Goal: Task Accomplishment & Management: Manage account settings

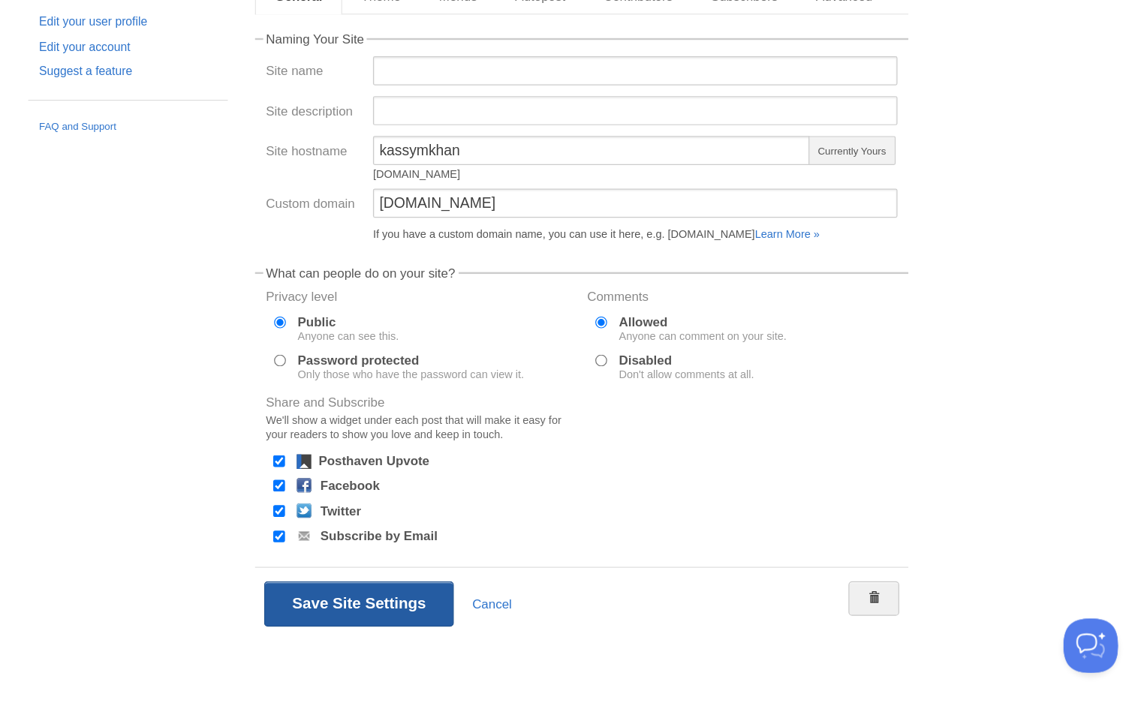
type input "[DOMAIN_NAME]"
click at [399, 603] on button "Save Site Settings" at bounding box center [477, 622] width 157 height 38
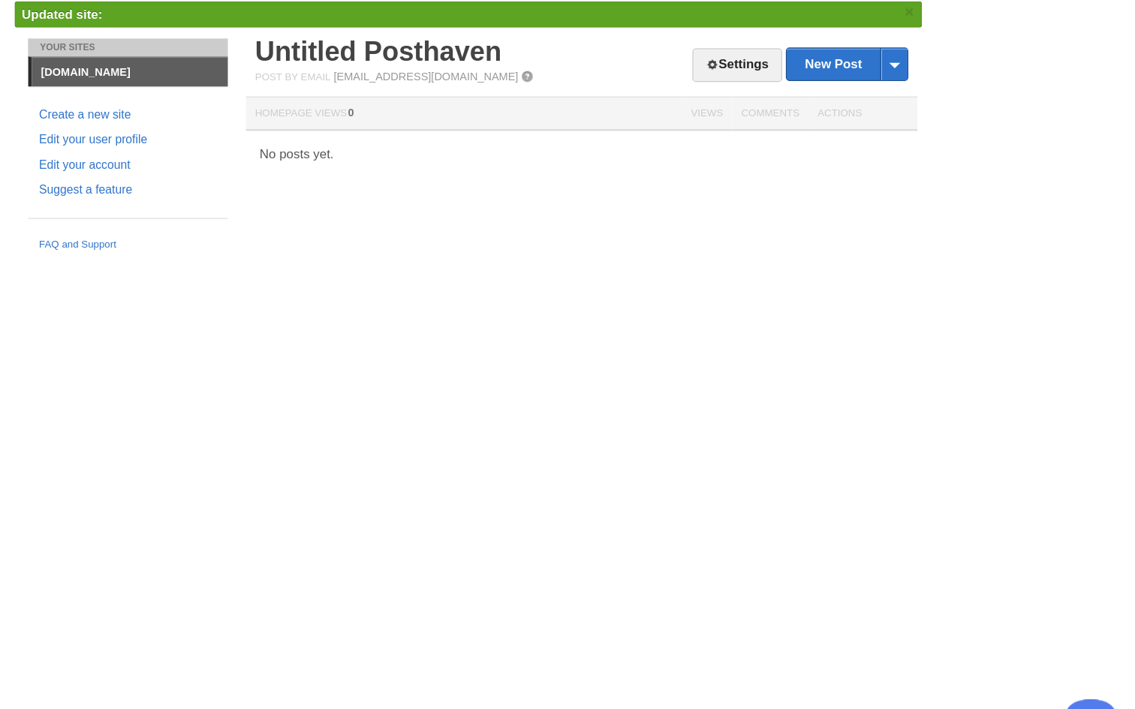
drag, startPoint x: 435, startPoint y: 168, endPoint x: 314, endPoint y: 169, distance: 121.6
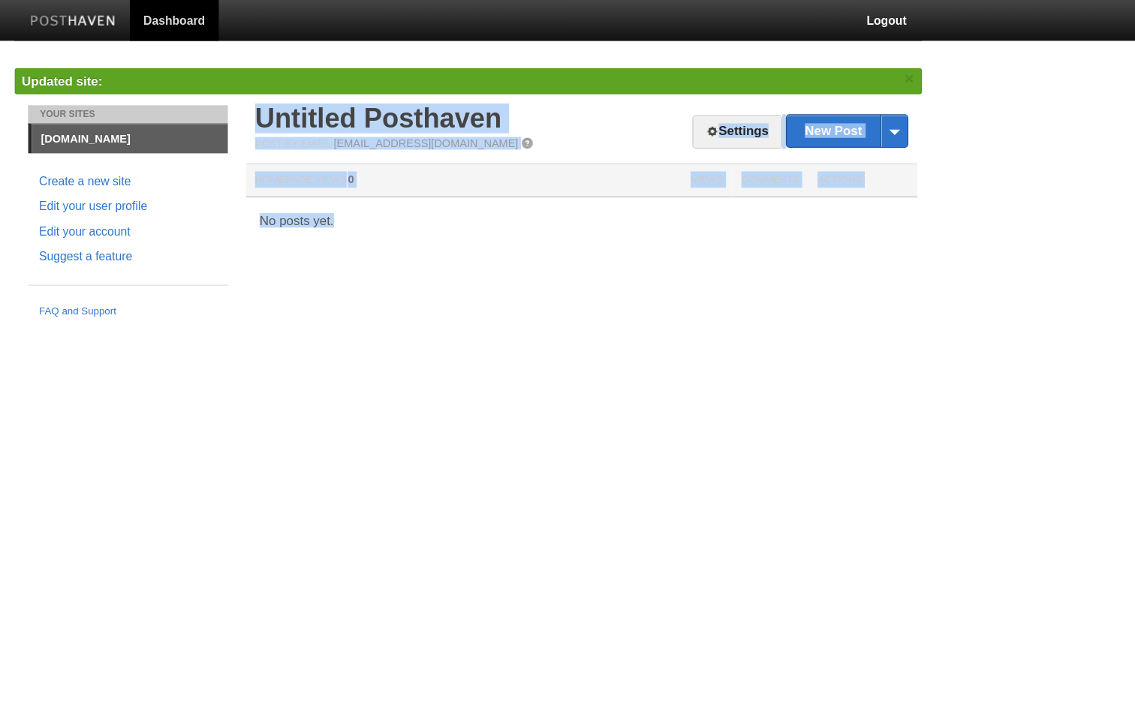
click at [206, 117] on link "[DOMAIN_NAME]" at bounding box center [287, 115] width 162 height 24
click at [753, 110] on link "Settings" at bounding box center [790, 109] width 74 height 28
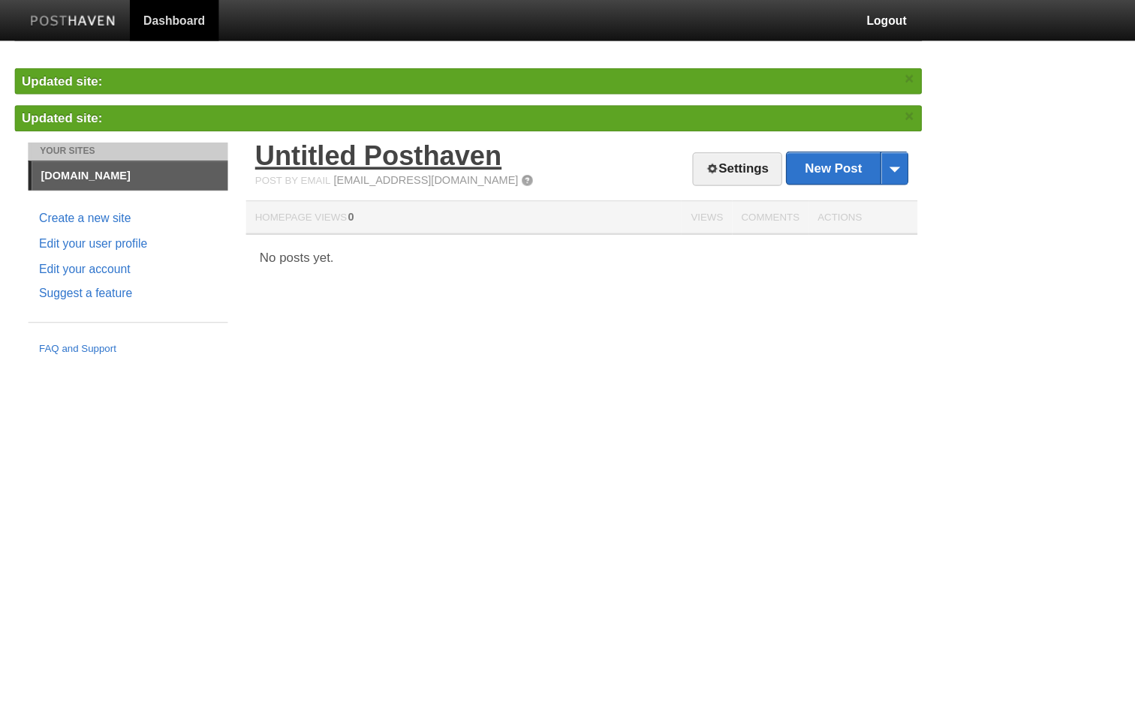
click at [391, 125] on link "Untitled Posthaven" at bounding box center [493, 128] width 204 height 25
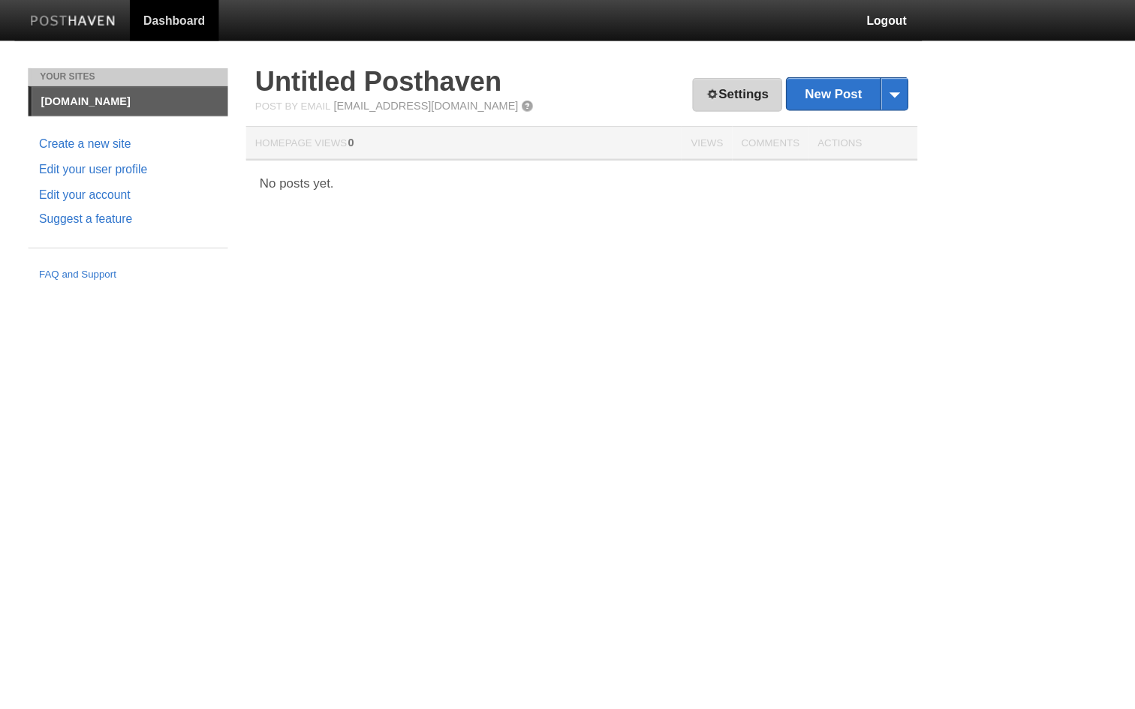
click at [753, 77] on link "Settings" at bounding box center [790, 79] width 74 height 28
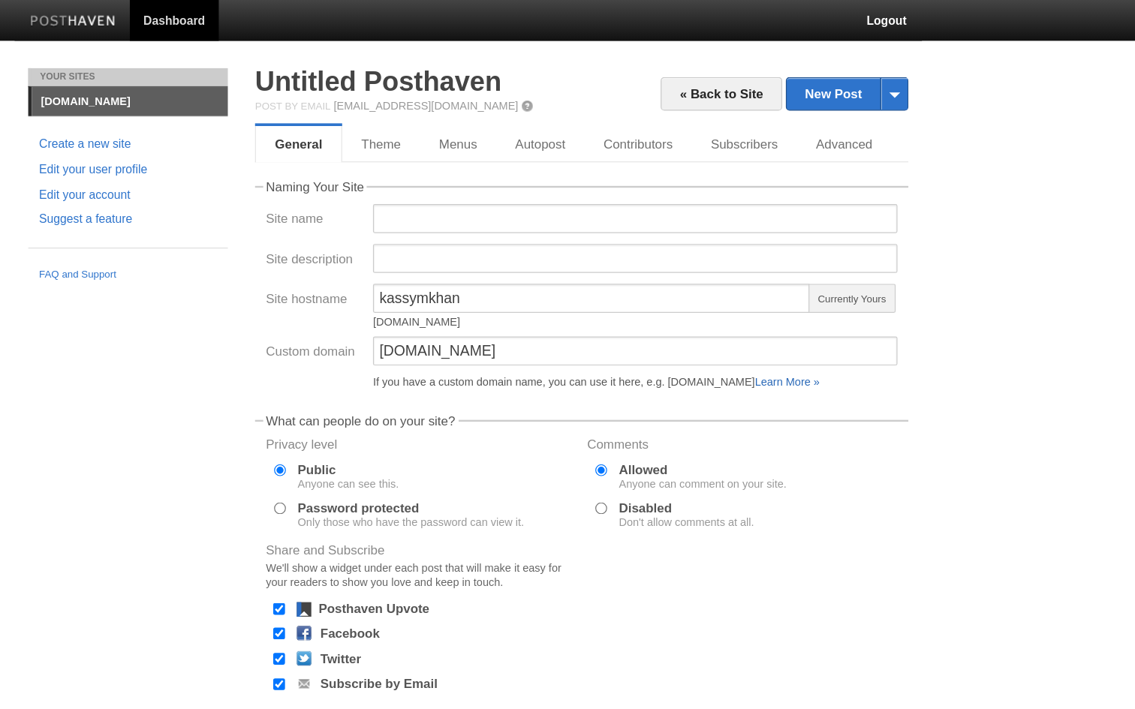
click at [805, 317] on link "Learn More »" at bounding box center [831, 316] width 53 height 11
drag, startPoint x: 394, startPoint y: 252, endPoint x: 266, endPoint y: 236, distance: 128.6
click at [396, 237] on div "Site hostname kassymkhan [DOMAIN_NAME] Currently Yours" at bounding box center [661, 257] width 531 height 44
click at [489, 288] on input "[DOMAIN_NAME]" at bounding box center [706, 290] width 434 height 24
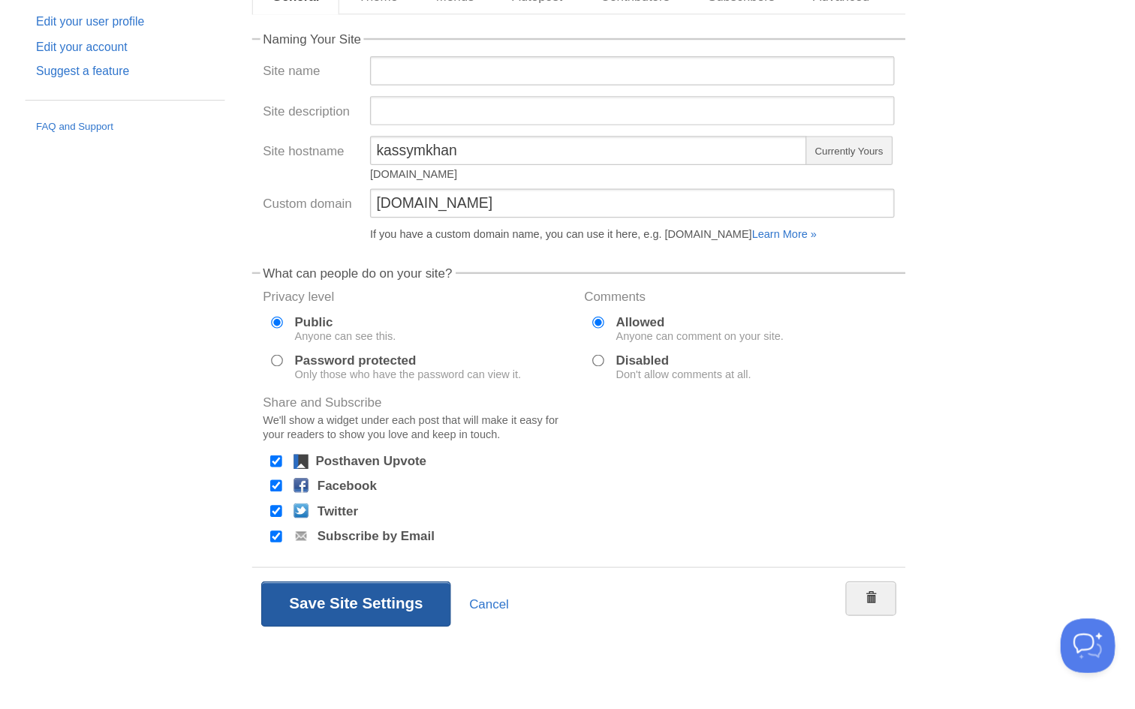
click at [399, 603] on button "Save Site Settings" at bounding box center [477, 622] width 157 height 38
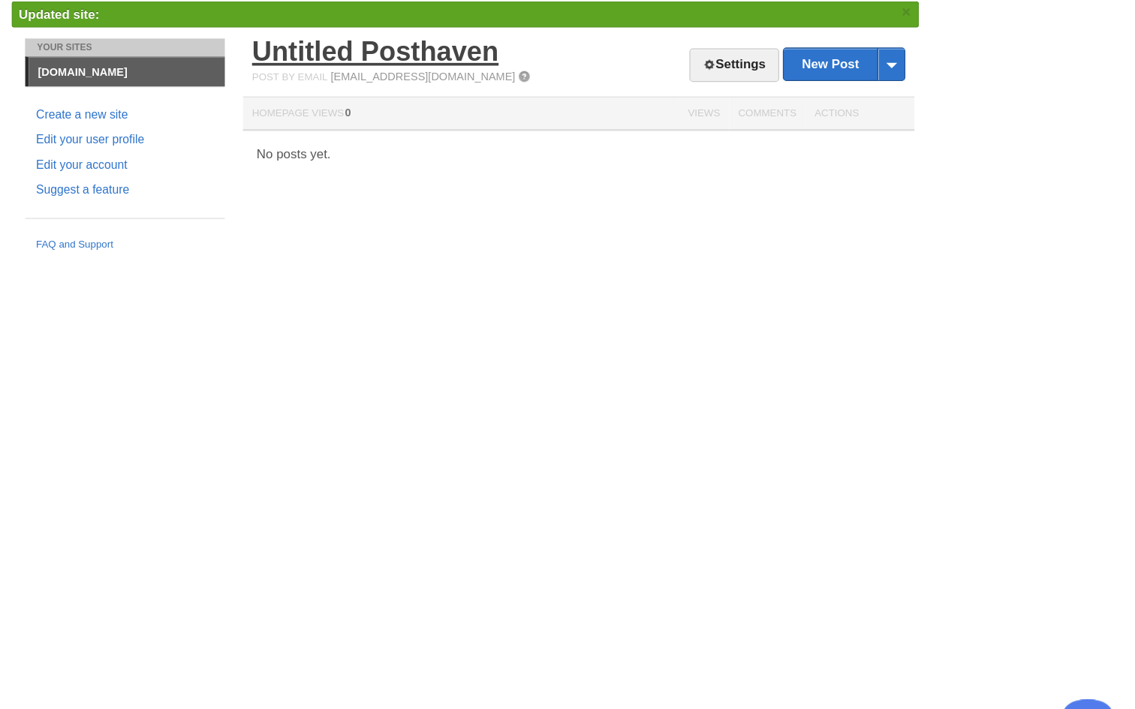
click at [391, 86] on link "Untitled Posthaven" at bounding box center [493, 98] width 204 height 25
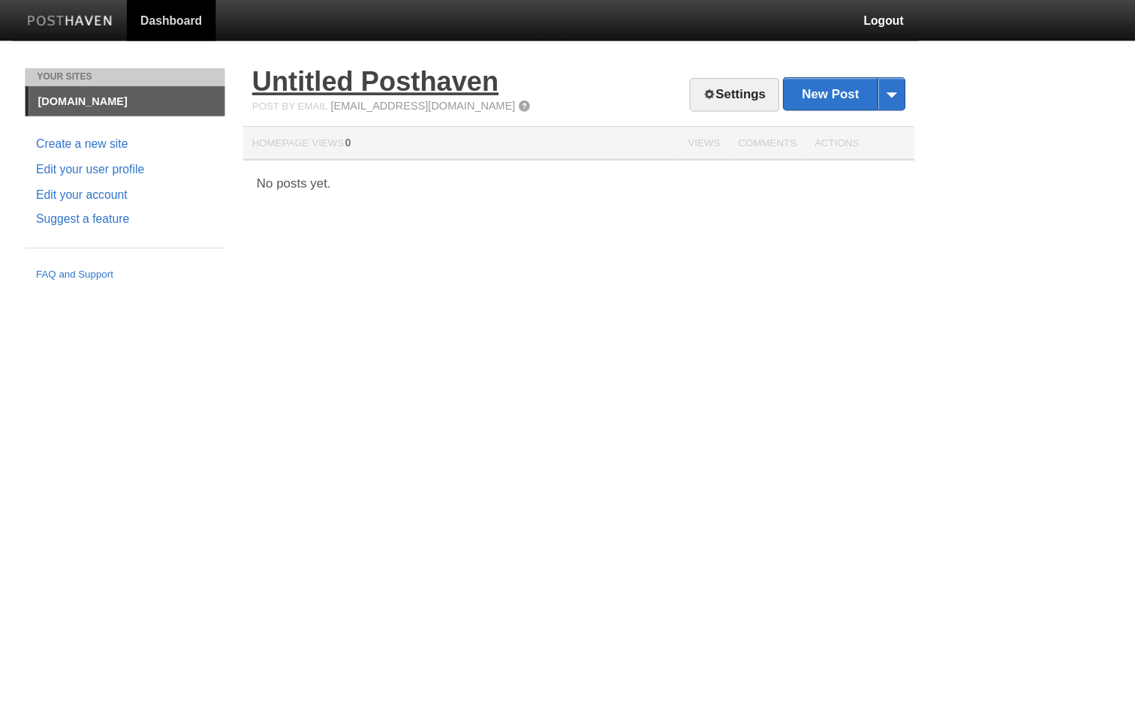
drag, startPoint x: 465, startPoint y: 68, endPoint x: 210, endPoint y: 66, distance: 255.2
click at [391, 66] on h2 "Untitled Posthaven" at bounding box center [661, 67] width 540 height 23
copy link "Untitled Posthaven"
click at [391, 71] on link "Untitled Posthaven" at bounding box center [493, 67] width 204 height 25
click at [753, 68] on link "Settings" at bounding box center [790, 79] width 74 height 28
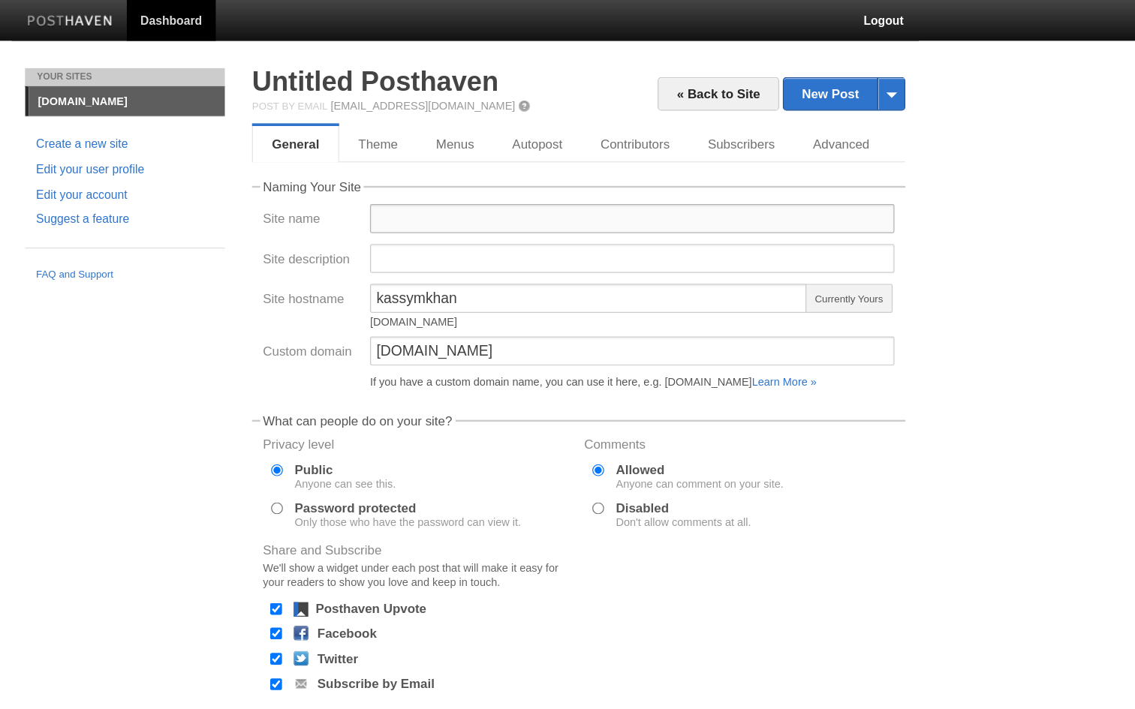
click at [489, 173] on input "Site name" at bounding box center [706, 181] width 434 height 24
click at [489, 182] on input "Kassymkhan Subdetbay" at bounding box center [706, 181] width 434 height 24
drag, startPoint x: 446, startPoint y: 182, endPoint x: 385, endPoint y: 182, distance: 60.8
click at [489, 182] on input "Kassymkhan Subdetbay" at bounding box center [706, 181] width 434 height 24
type input "Kassymkhan Sundetbay"
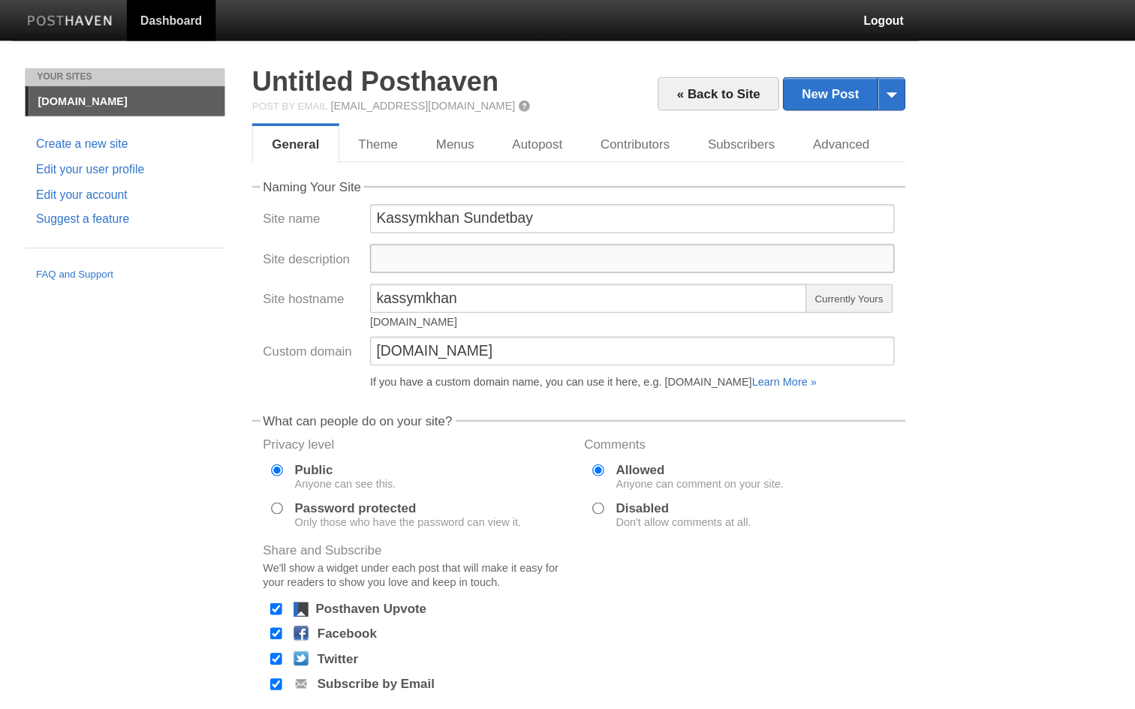
click at [489, 204] on input "Site description" at bounding box center [706, 214] width 434 height 24
type input "M"
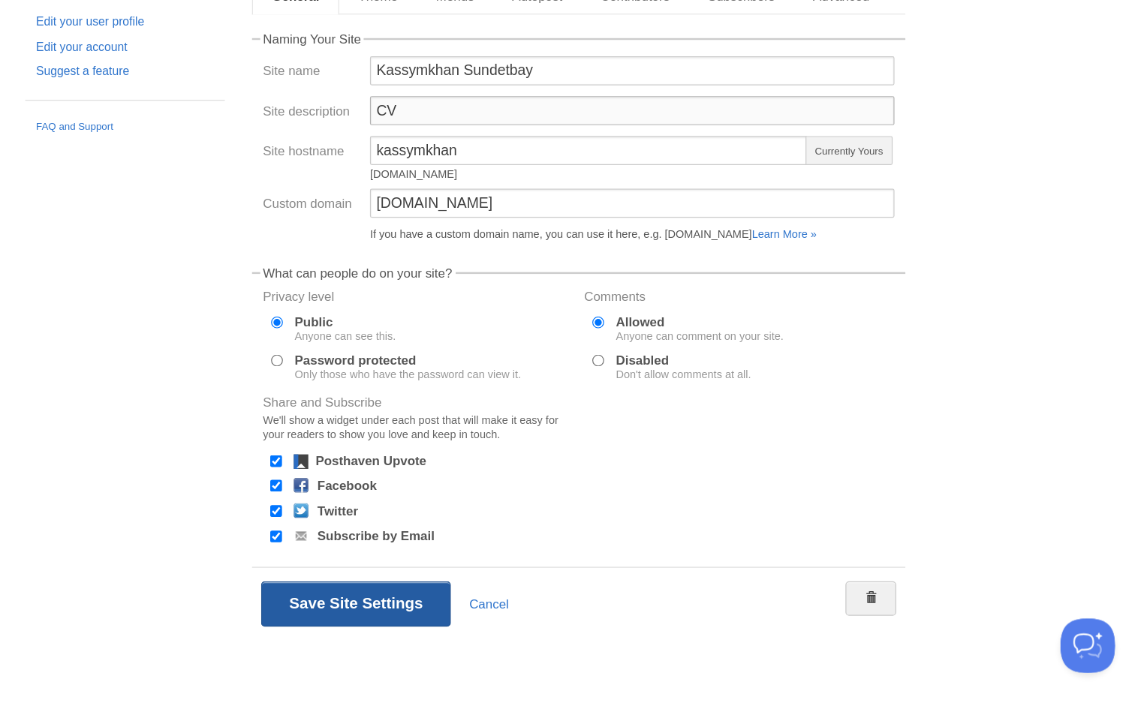
type input "CV"
click at [399, 603] on button "Save Site Settings" at bounding box center [477, 622] width 157 height 38
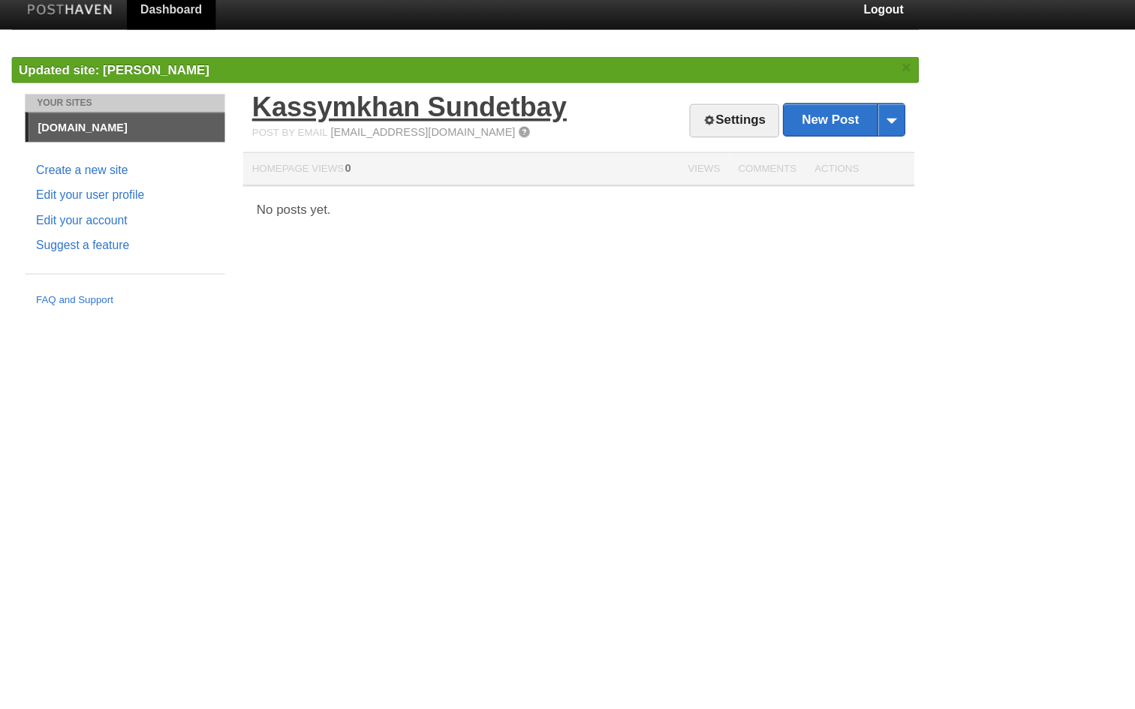
click at [391, 95] on link "Kassymkhan Sundetbay" at bounding box center [521, 98] width 260 height 25
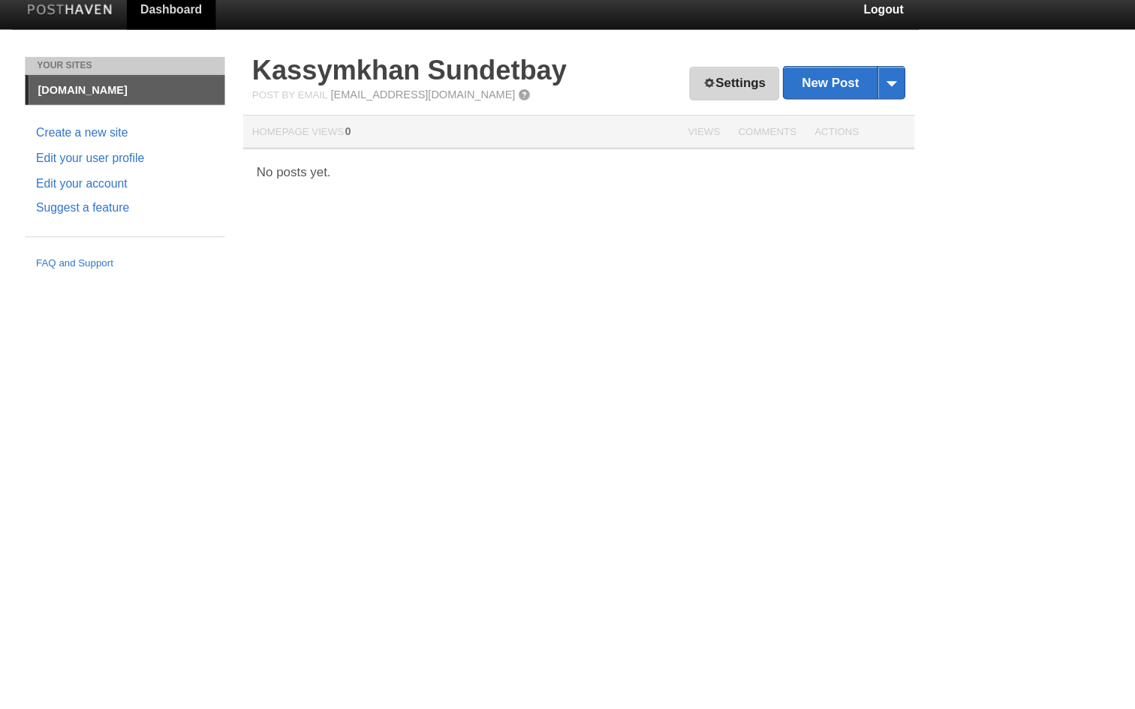
click at [753, 73] on link "Settings" at bounding box center [790, 79] width 74 height 28
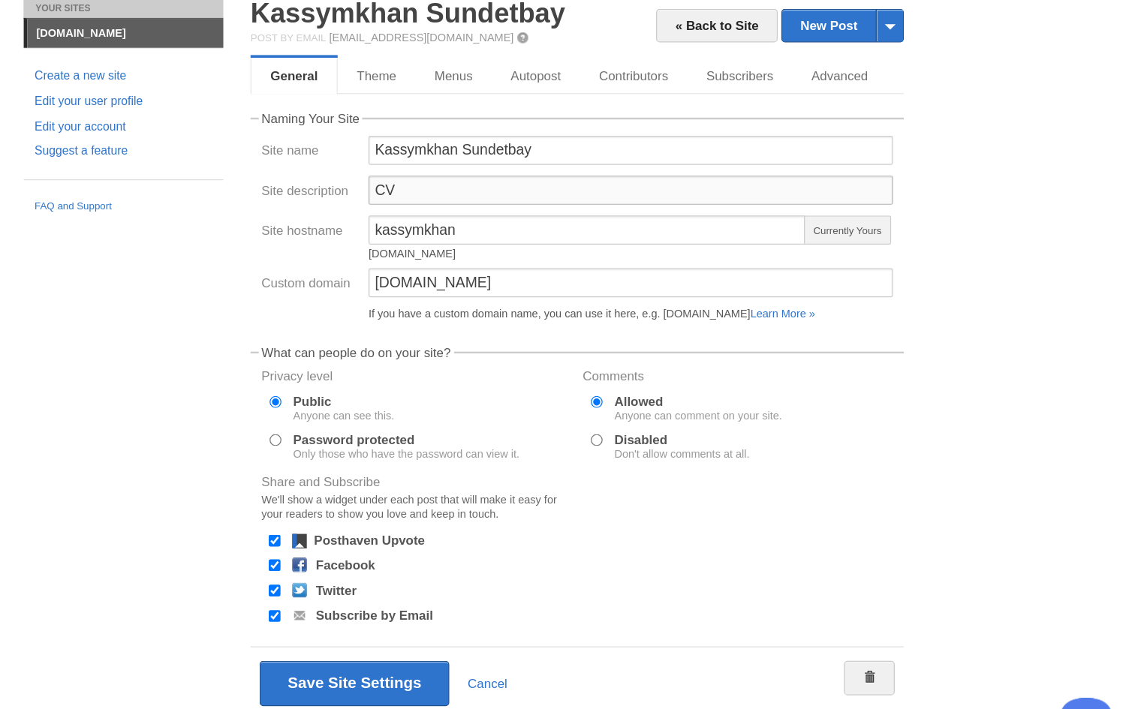
drag, startPoint x: 342, startPoint y: 157, endPoint x: 293, endPoint y: 157, distance: 49.5
click at [396, 202] on div "Site description CV" at bounding box center [661, 218] width 531 height 33
type input "M"
drag, startPoint x: 453, startPoint y: 129, endPoint x: 520, endPoint y: 134, distance: 67.7
click at [520, 169] on input "Kassymkhan Sundetbay" at bounding box center [706, 181] width 434 height 24
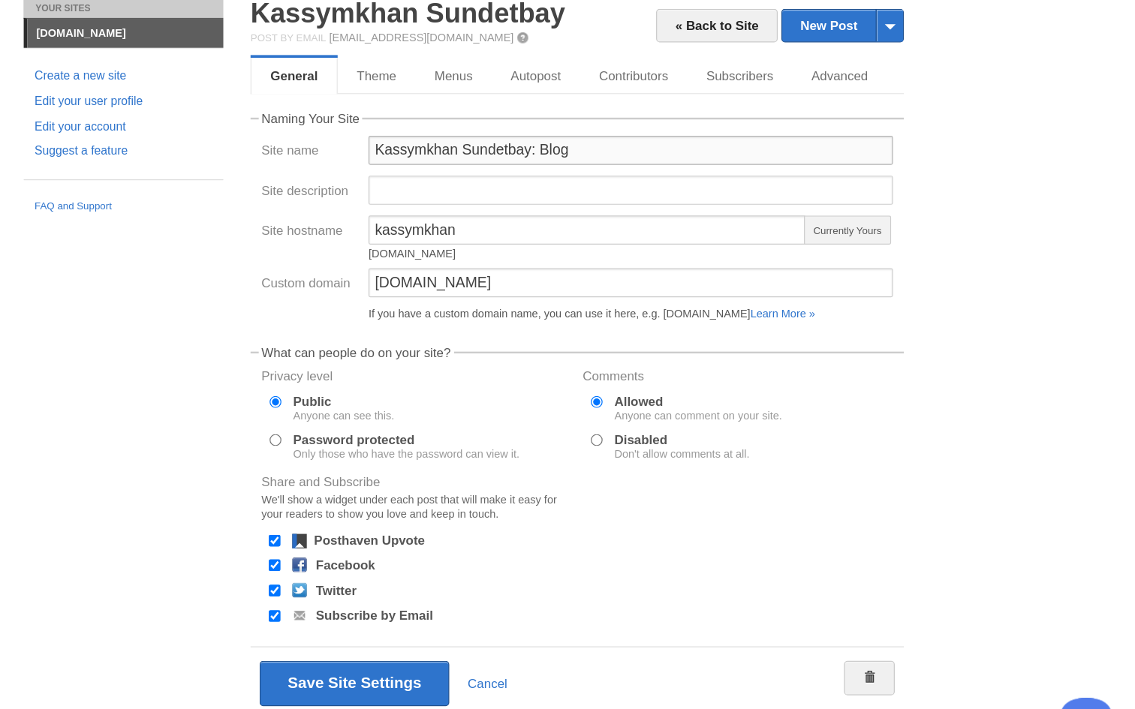
type input "Kassymkhan Sundetbay: Blog"
click at [489, 202] on input "Site description" at bounding box center [706, 214] width 434 height 24
type input "M"
click at [399, 603] on button "Save Site Settings" at bounding box center [477, 622] width 157 height 38
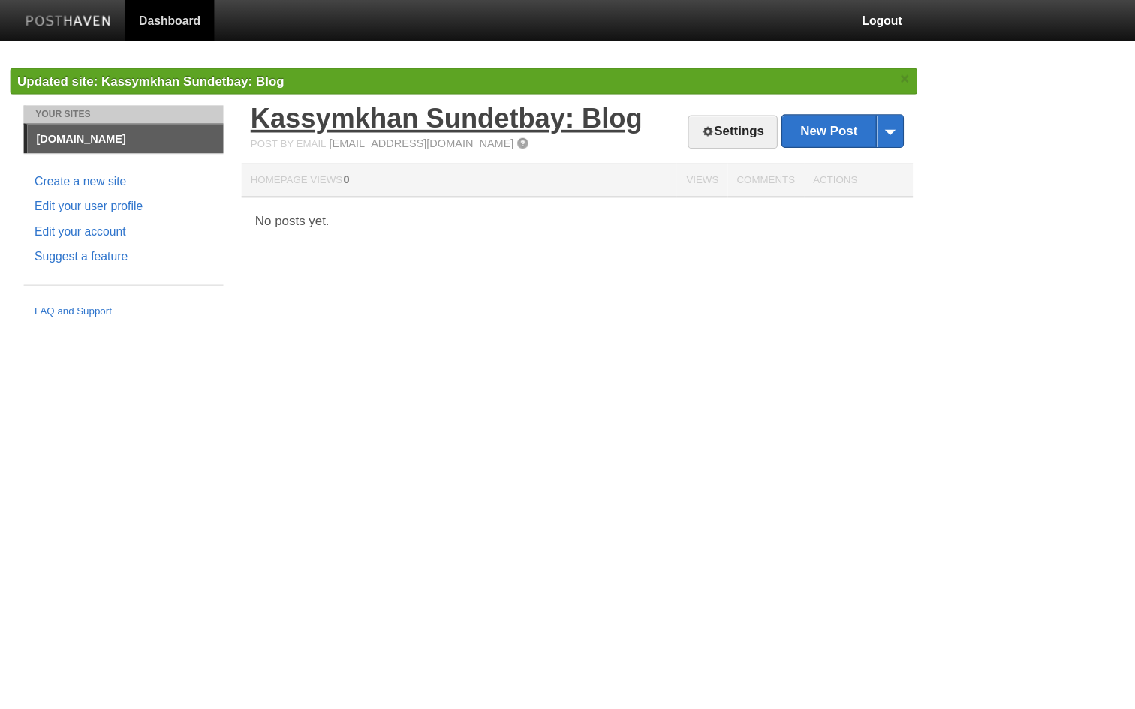
click at [468, 93] on link "Kassymkhan Sundetbay: Blog" at bounding box center [553, 98] width 324 height 25
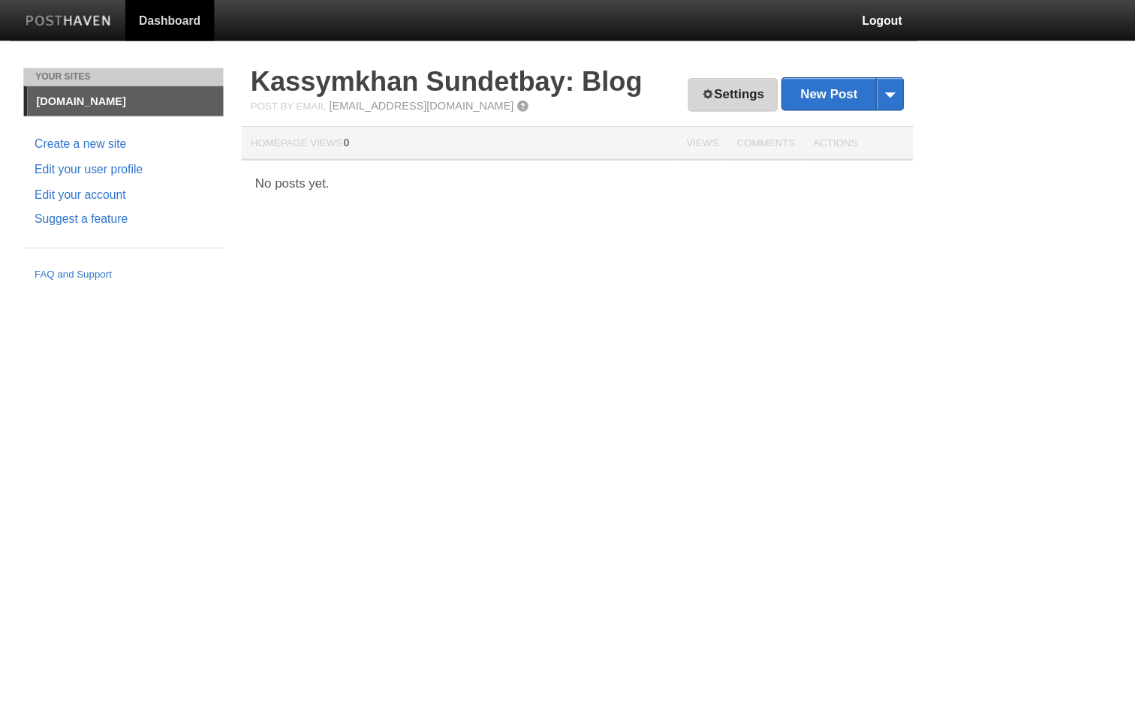
click at [753, 79] on link "Settings" at bounding box center [790, 79] width 74 height 28
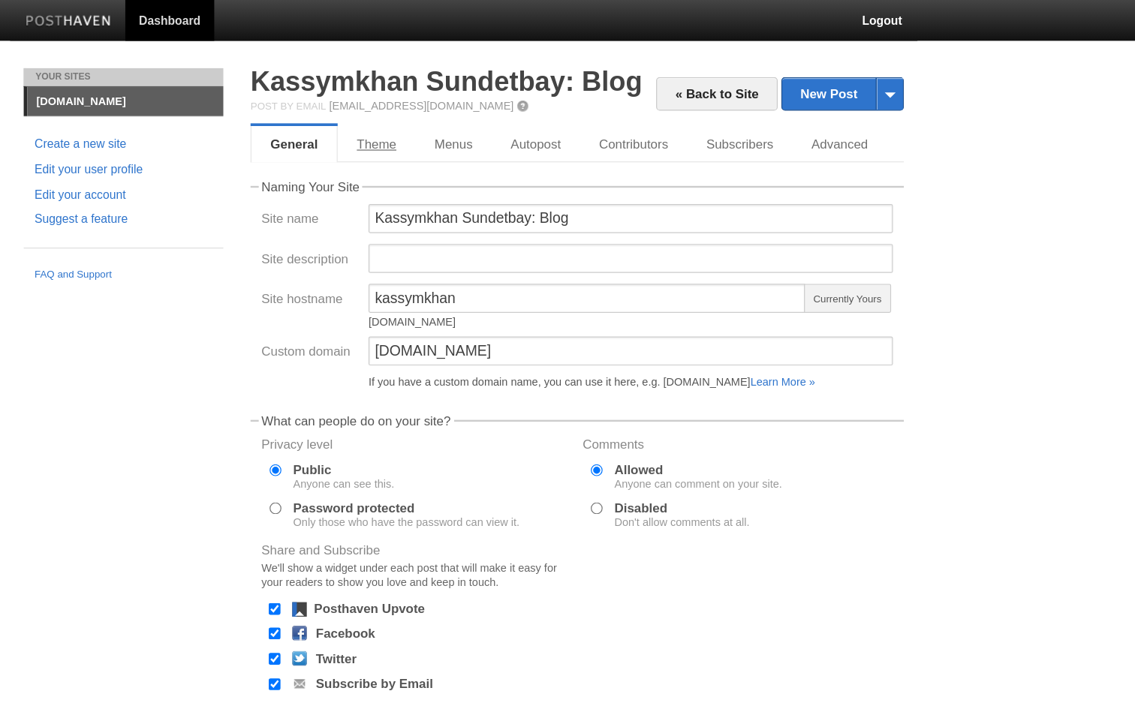
click at [463, 122] on link "Theme" at bounding box center [495, 119] width 65 height 30
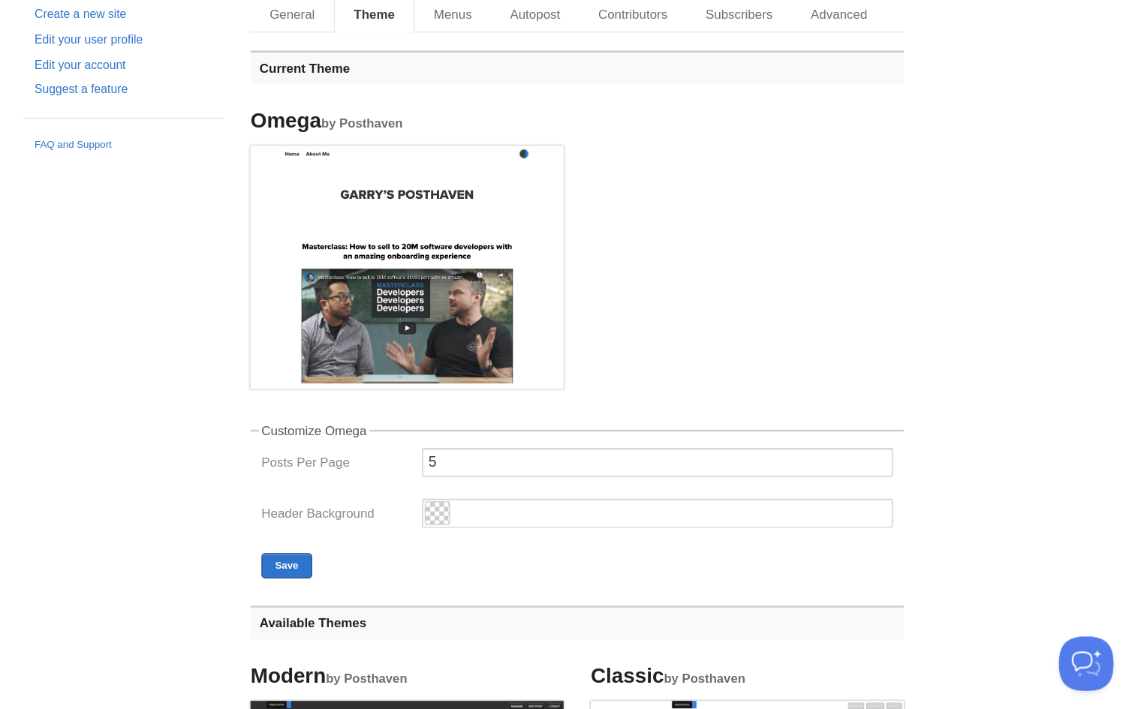
click at [391, 228] on img at bounding box center [520, 326] width 259 height 197
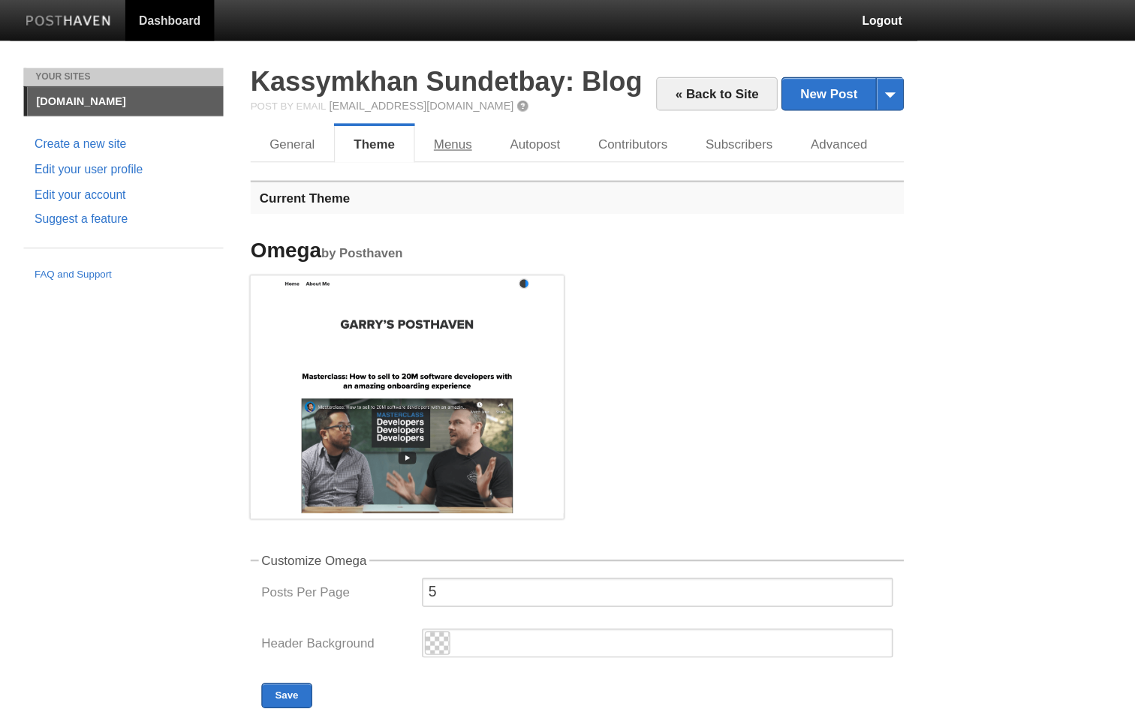
click at [527, 115] on link "Menus" at bounding box center [558, 119] width 63 height 30
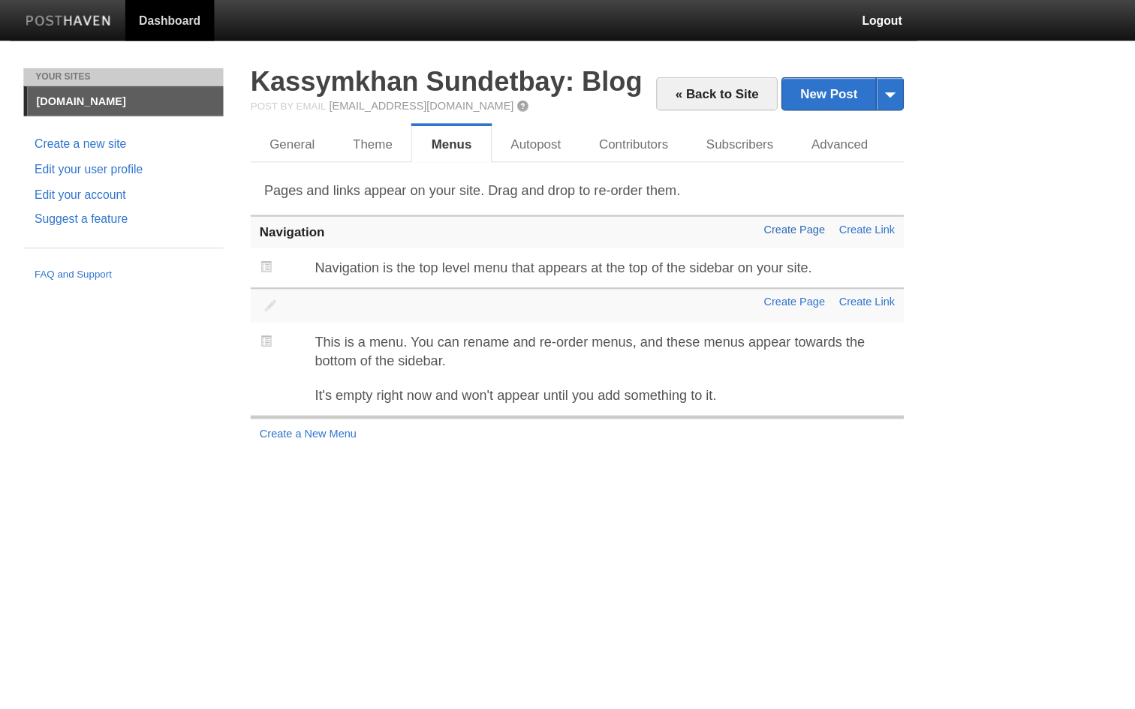
click at [816, 192] on link "Create Page" at bounding box center [841, 190] width 50 height 11
click at [591, 120] on link "Autopost" at bounding box center [627, 119] width 73 height 30
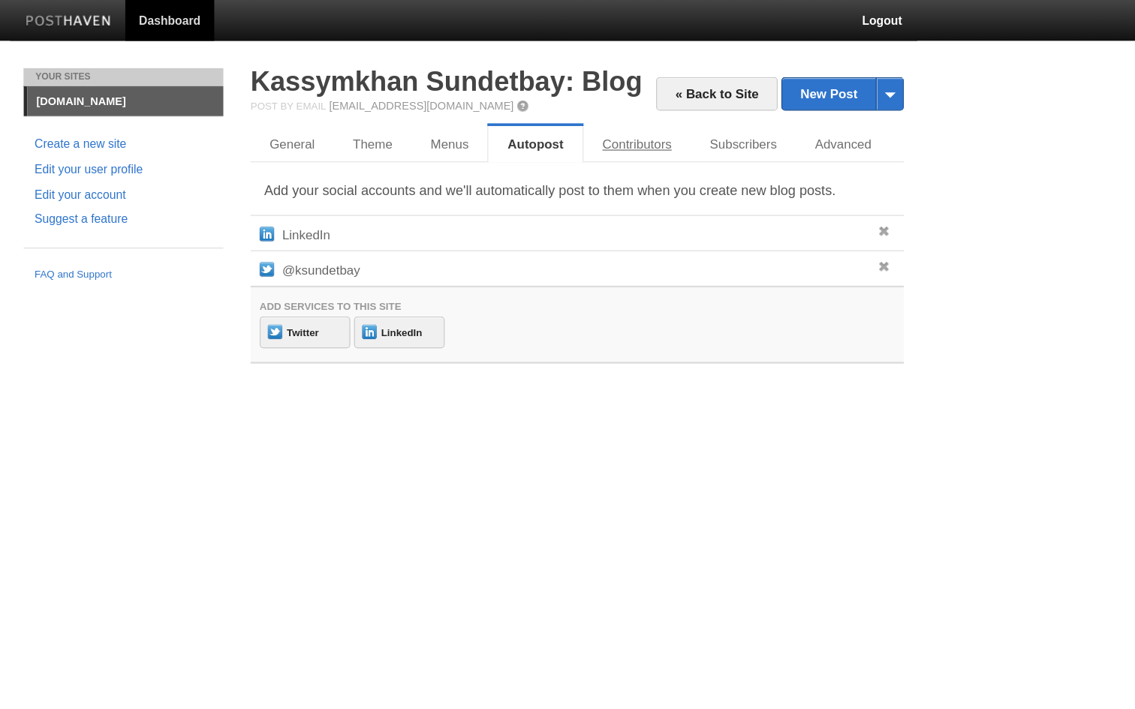
click at [667, 123] on link "Contributors" at bounding box center [711, 119] width 89 height 30
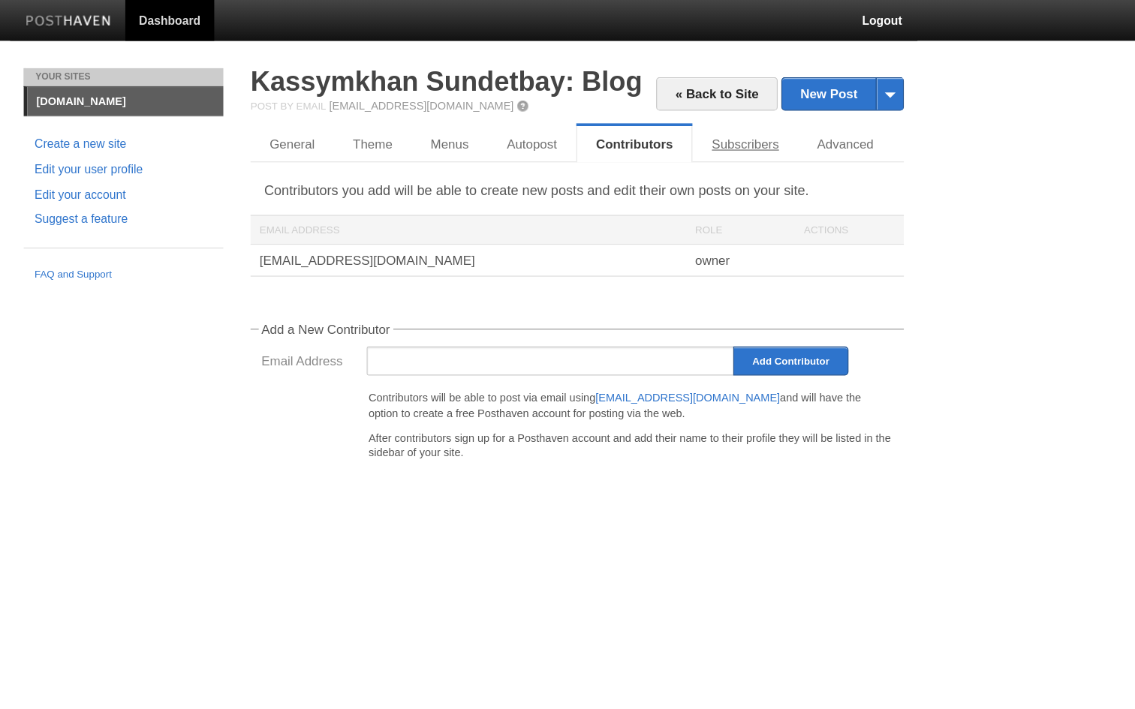
click at [757, 122] on link "Subscribers" at bounding box center [800, 119] width 87 height 30
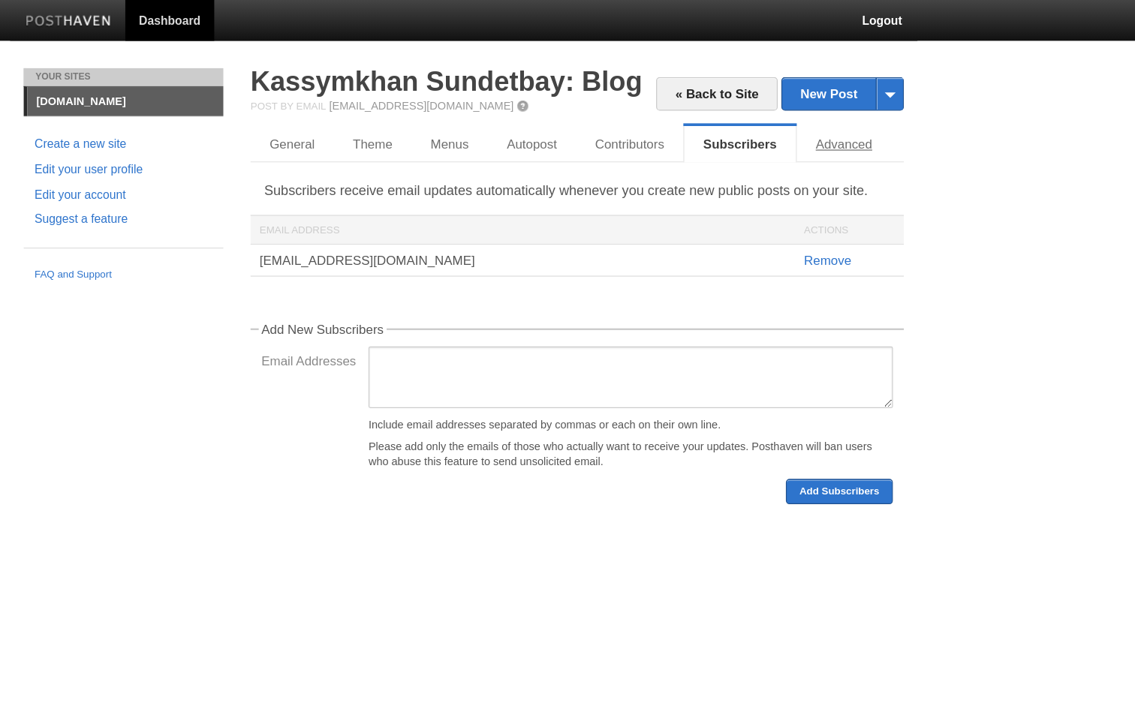
click at [843, 112] on link "Advanced" at bounding box center [882, 119] width 78 height 30
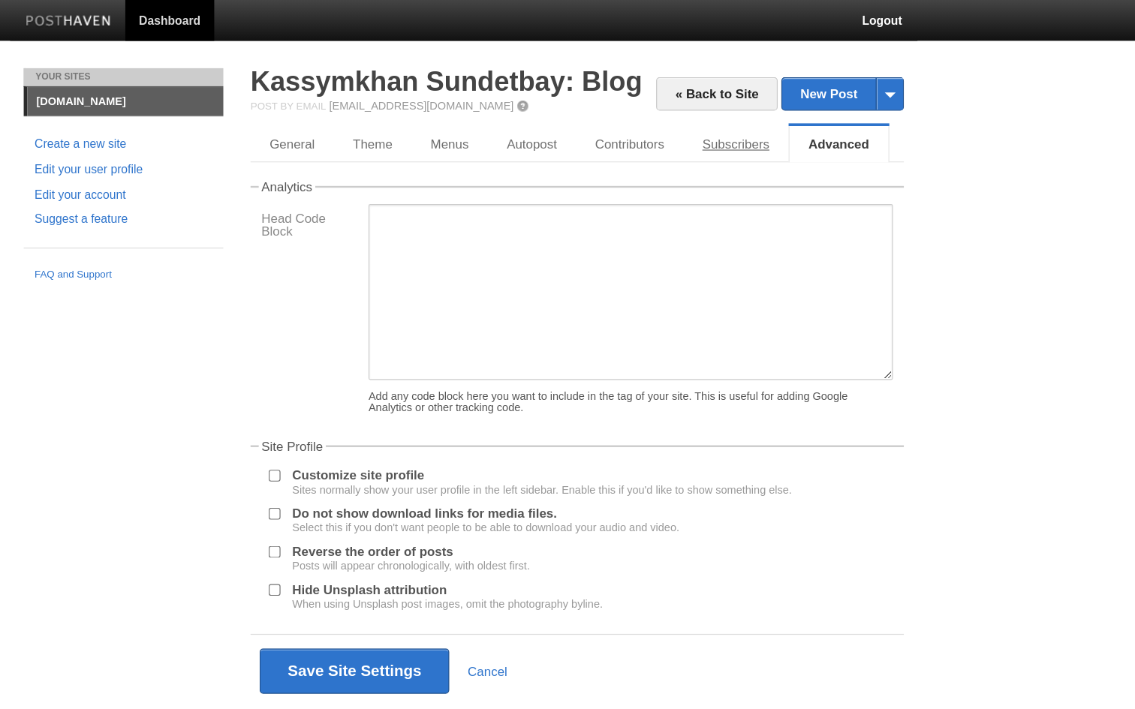
click at [749, 122] on link "Subscribers" at bounding box center [792, 119] width 87 height 30
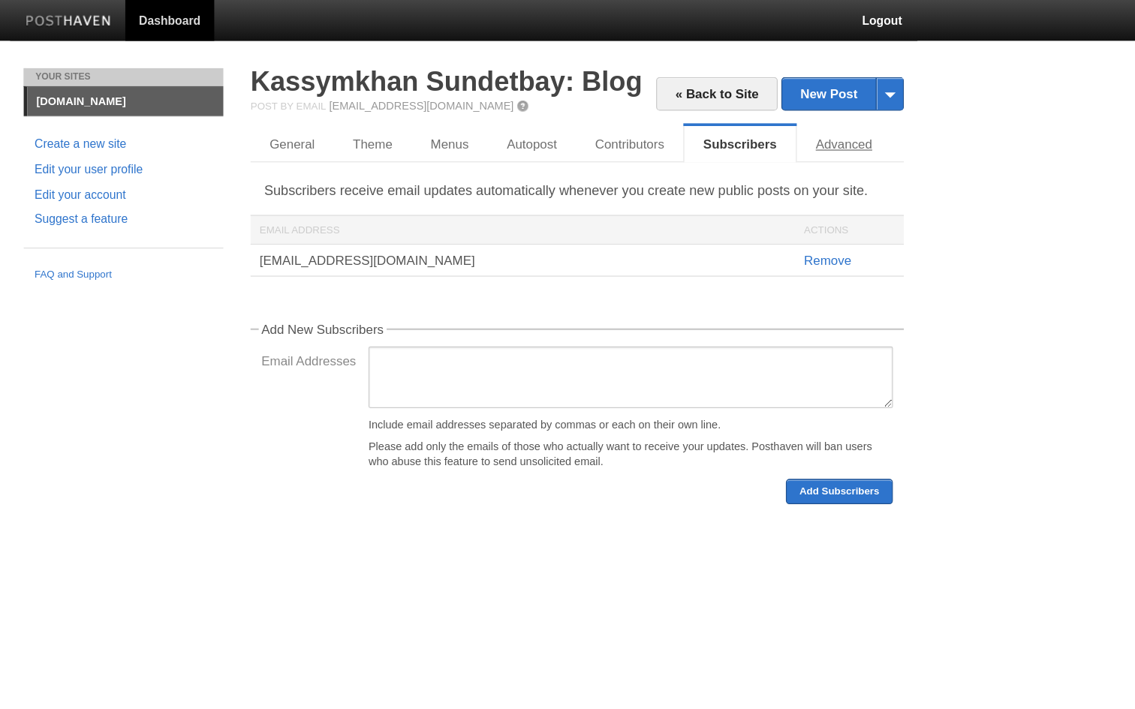
click at [843, 122] on link "Advanced" at bounding box center [882, 119] width 78 height 30
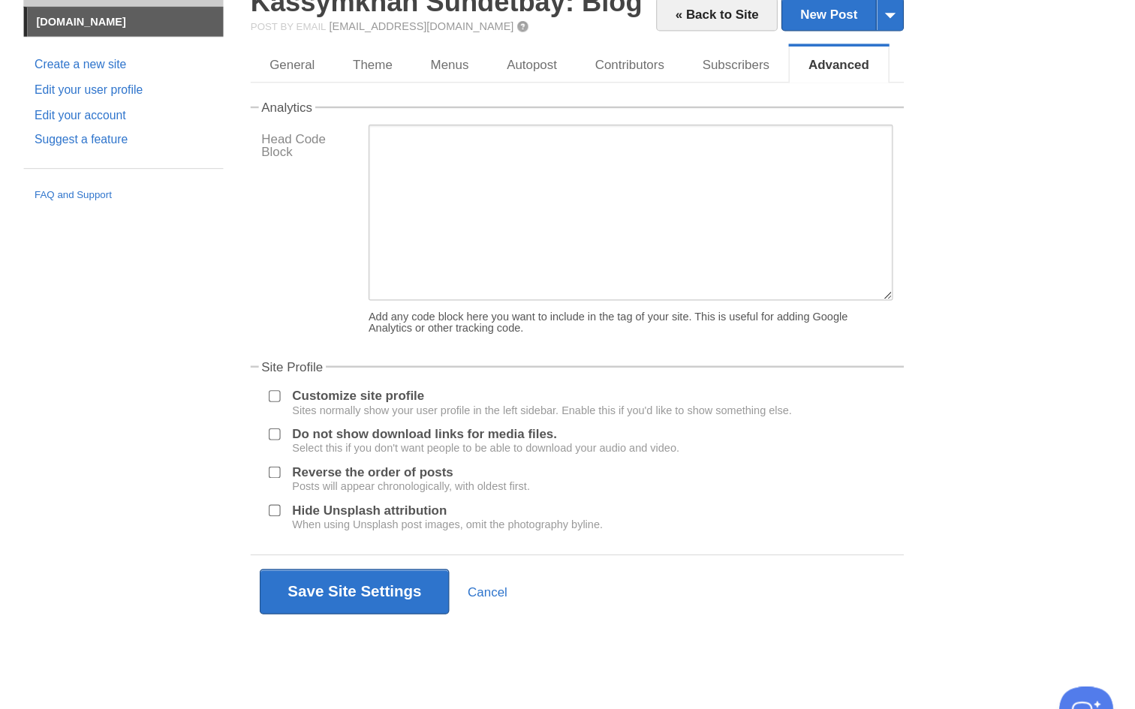
click at [426, 388] on label "Customize site profile Sites normally show your user profile in the left sideba…" at bounding box center [633, 399] width 414 height 22
click at [406, 389] on input "Customize site profile Sites normally show your user profile in the left sideba…" at bounding box center [411, 394] width 10 height 10
checkbox input "true"
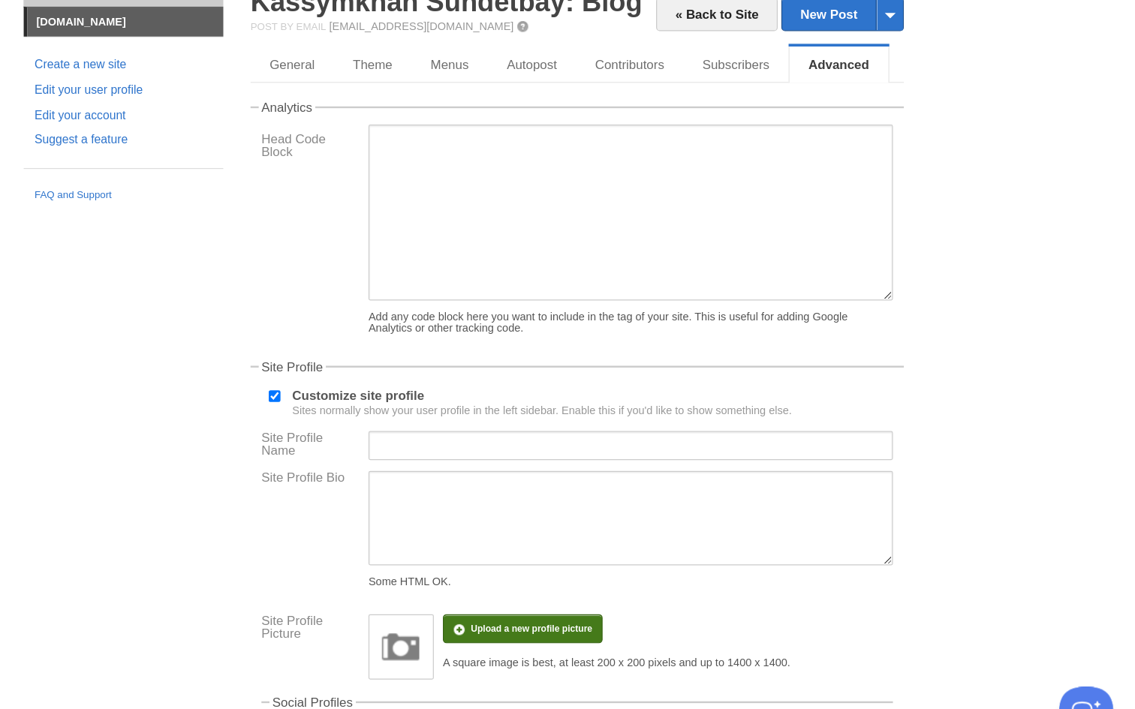
drag, startPoint x: 314, startPoint y: 323, endPoint x: 374, endPoint y: 525, distance: 210.6
click at [396, 456] on div "Site Profile Bio Some HTML OK." at bounding box center [661, 508] width 531 height 104
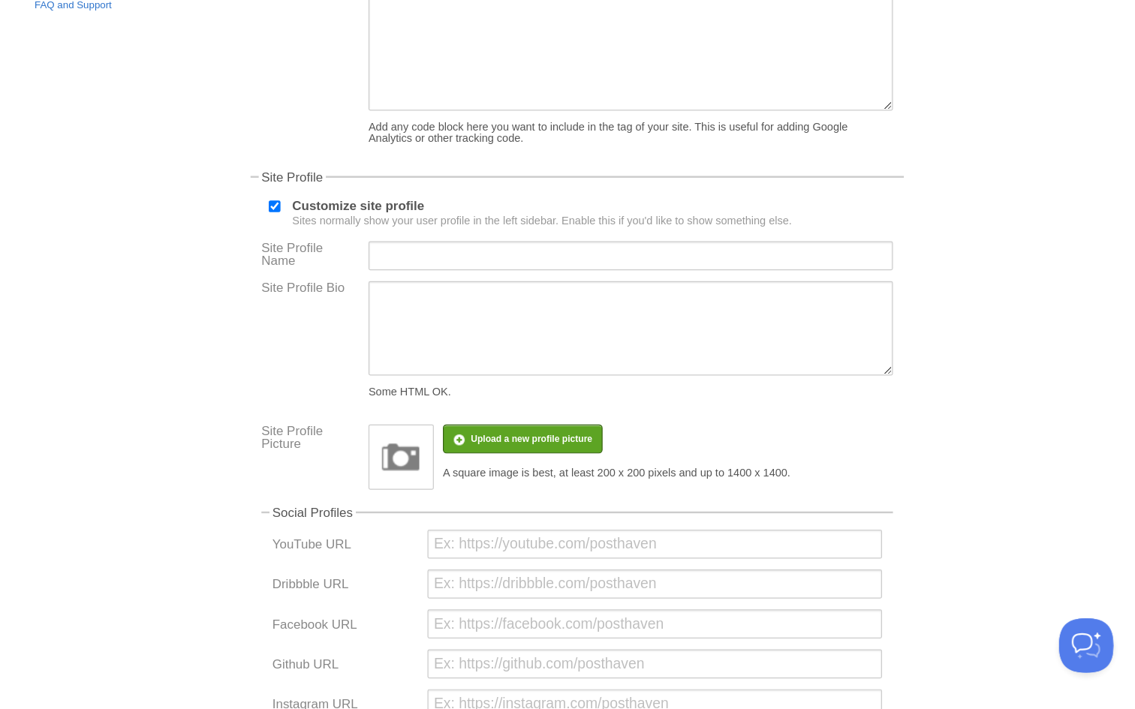
scroll to position [137, 0]
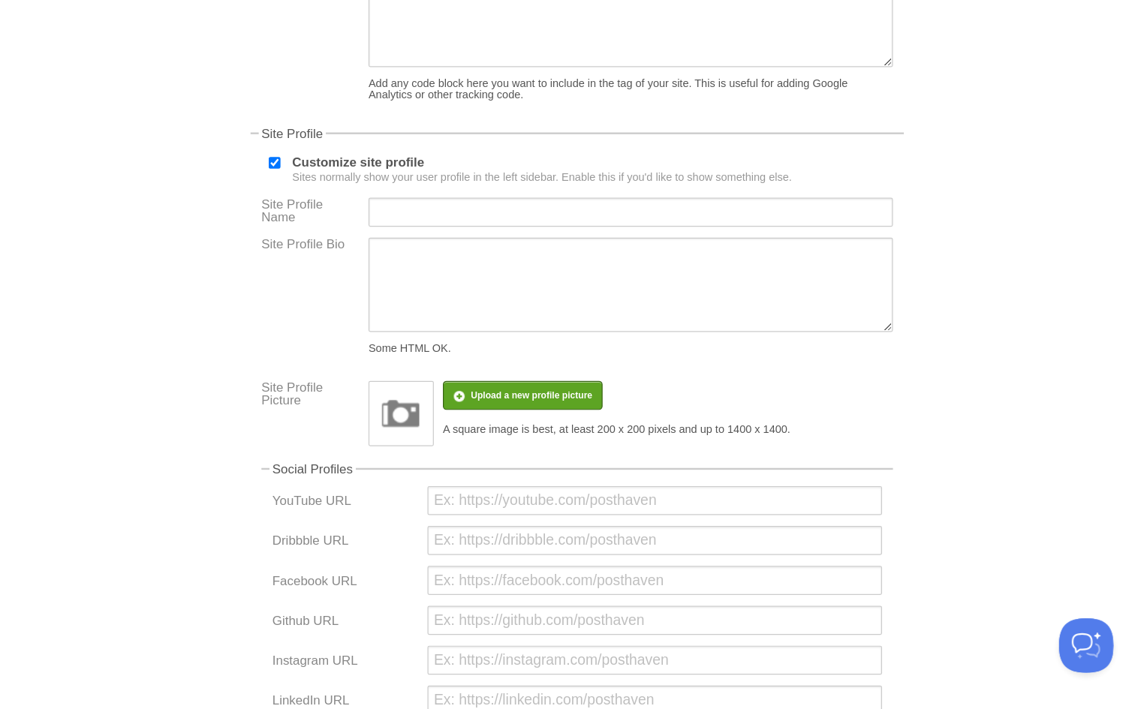
click at [493, 442] on img at bounding box center [515, 464] width 45 height 45
click at [407, 420] on input "file" at bounding box center [172, 458] width 1136 height 77
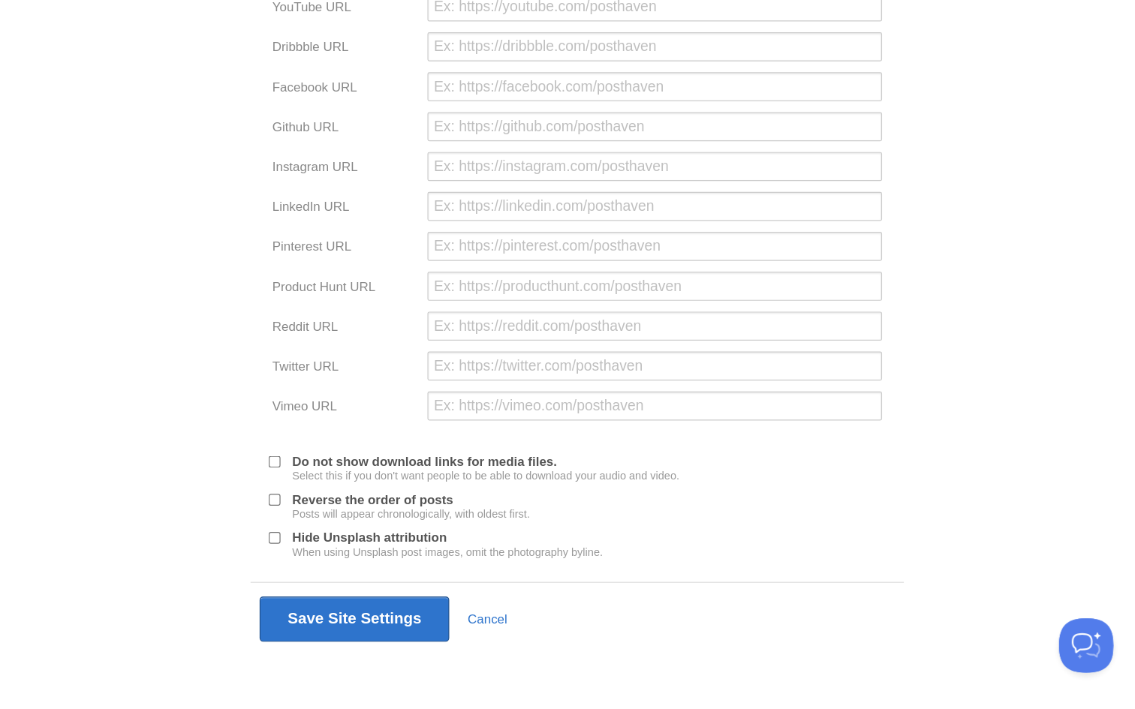
scroll to position [545, 0]
click at [570, 629] on link "Cancel" at bounding box center [586, 635] width 33 height 12
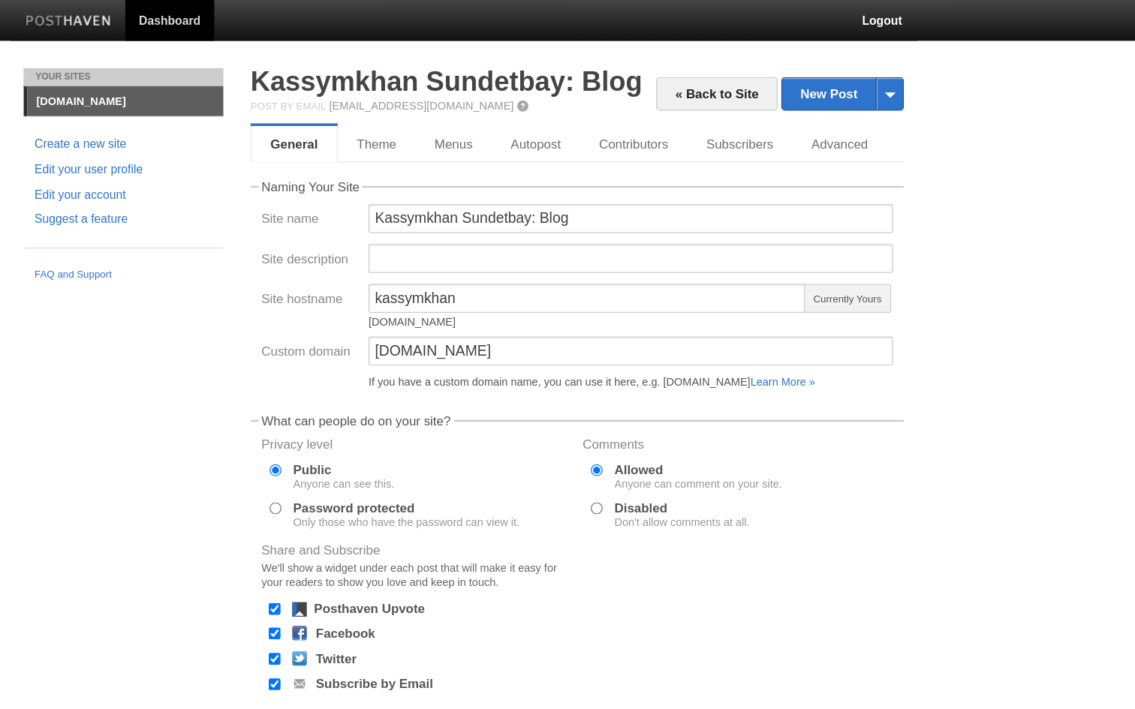
click at [206, 82] on link "[DOMAIN_NAME]" at bounding box center [287, 84] width 162 height 24
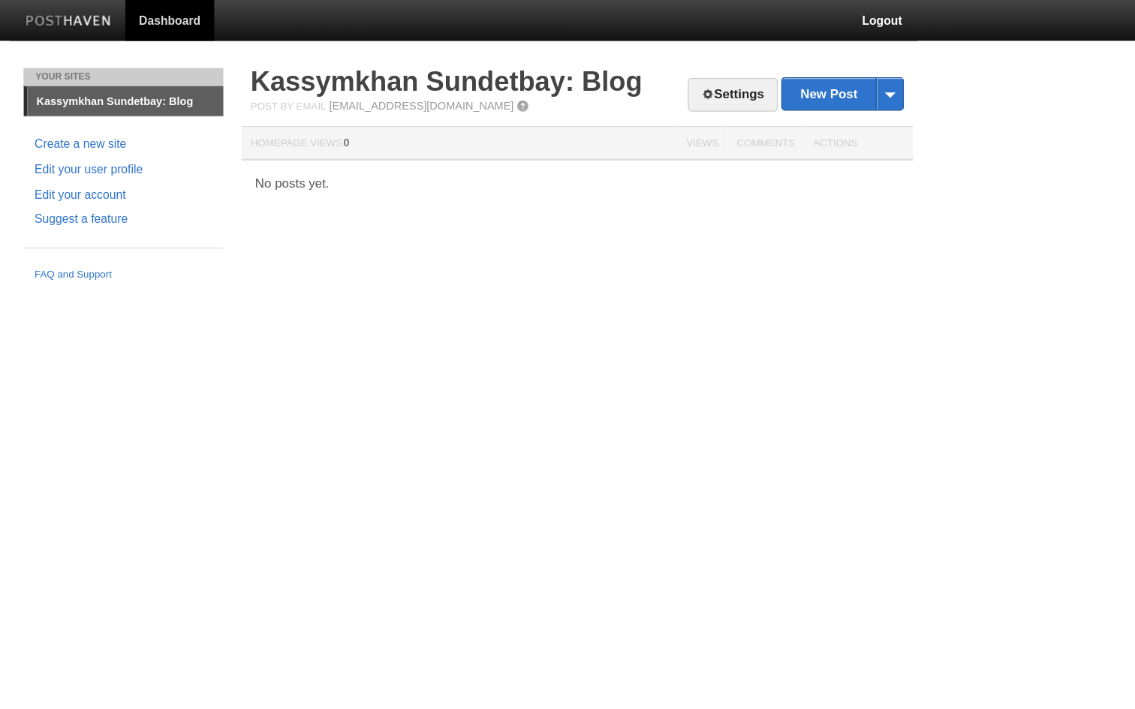
click at [206, 82] on link "Kassymkhan Sundetbay: Blog" at bounding box center [287, 84] width 162 height 24
click at [206, 87] on link "Kassymkhan Sundetbay: Blog" at bounding box center [287, 84] width 162 height 24
click at [391, 68] on link "Kassymkhan Sundetbay: Blog" at bounding box center [553, 67] width 324 height 25
click at [753, 86] on link "Settings" at bounding box center [790, 79] width 74 height 28
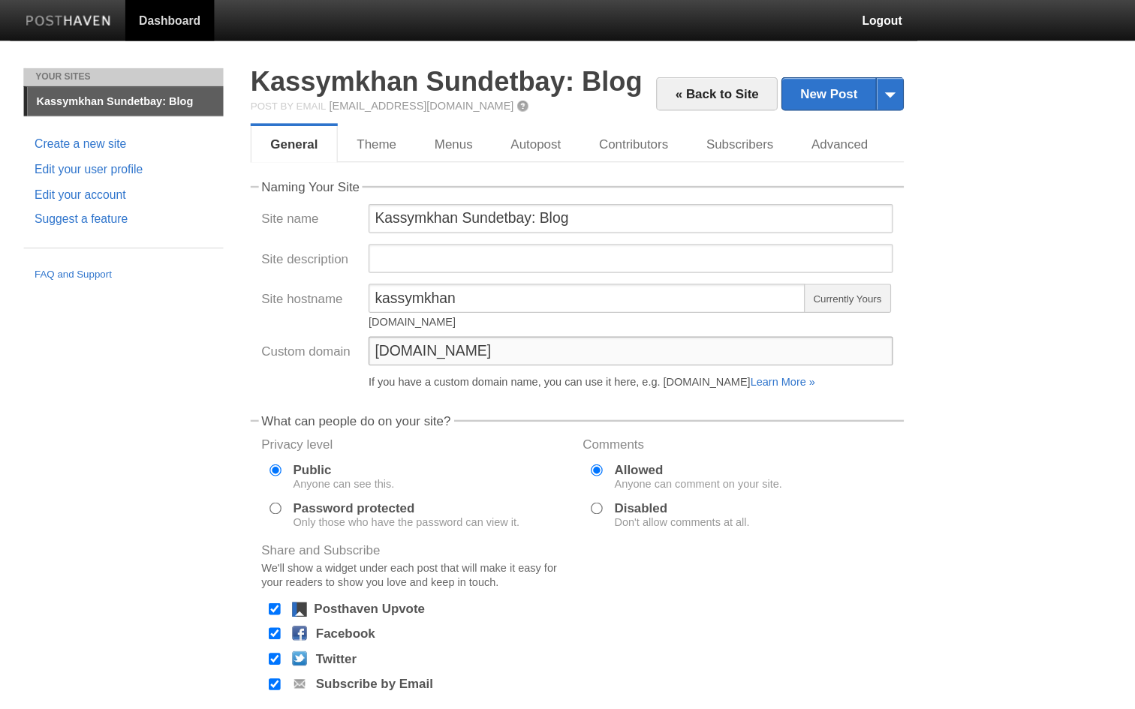
click at [489, 294] on input "[DOMAIN_NAME]" at bounding box center [706, 290] width 434 height 24
drag, startPoint x: 399, startPoint y: 290, endPoint x: 363, endPoint y: 290, distance: 36.0
click at [489, 290] on input "[DOMAIN_NAME]" at bounding box center [706, 290] width 434 height 24
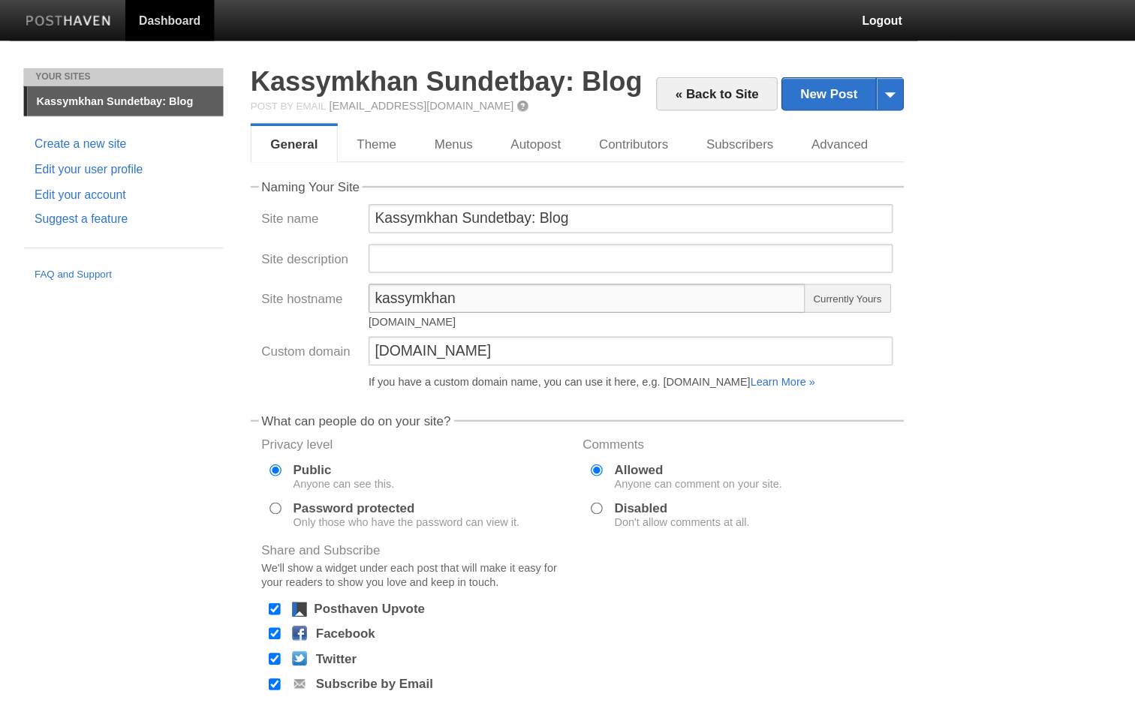
drag, startPoint x: 383, startPoint y: 246, endPoint x: 308, endPoint y: 244, distance: 74.3
click at [489, 244] on input "kassymkhan" at bounding box center [670, 247] width 362 height 24
type input "ksundetbay"
click at [489, 290] on input "[DOMAIN_NAME]" at bounding box center [706, 290] width 434 height 24
drag, startPoint x: 384, startPoint y: 255, endPoint x: 276, endPoint y: 246, distance: 107.7
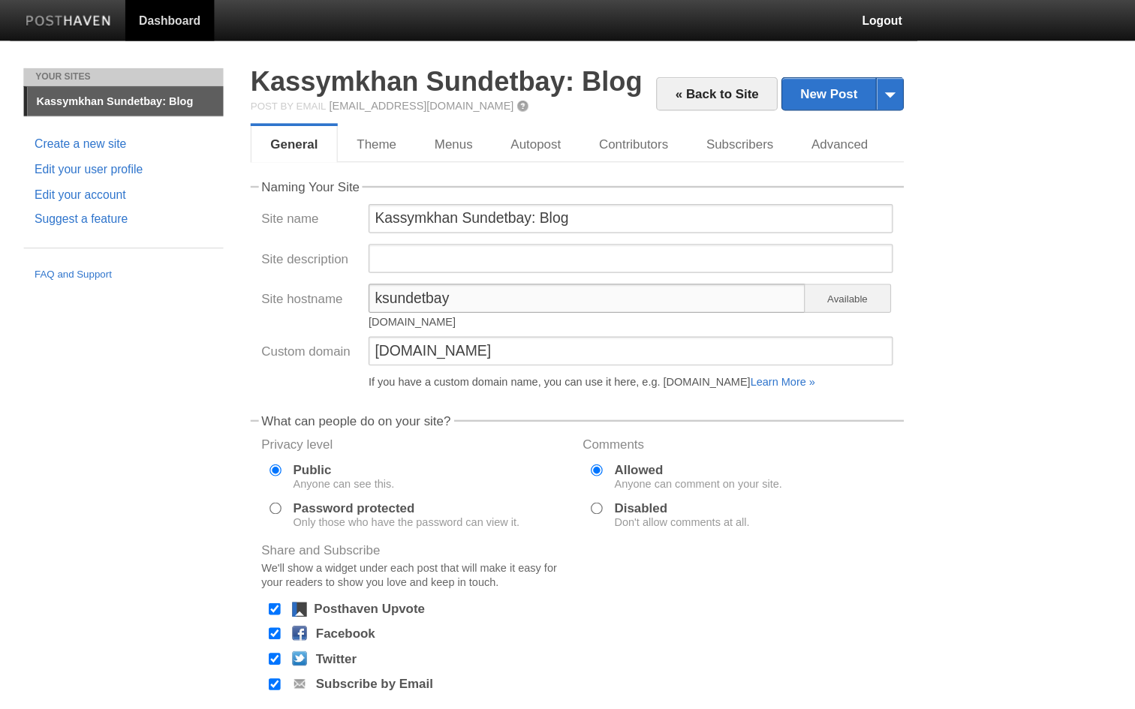
click at [396, 247] on div "Site hostname ksundetbay [DOMAIN_NAME] Available" at bounding box center [661, 257] width 531 height 44
drag, startPoint x: 334, startPoint y: 288, endPoint x: 402, endPoint y: 287, distance: 67.6
click at [489, 287] on input "[DOMAIN_NAME]" at bounding box center [706, 290] width 434 height 24
paste input "ksundetbay"
click at [489, 291] on input "[DOMAIN_NAME]" at bounding box center [706, 290] width 434 height 24
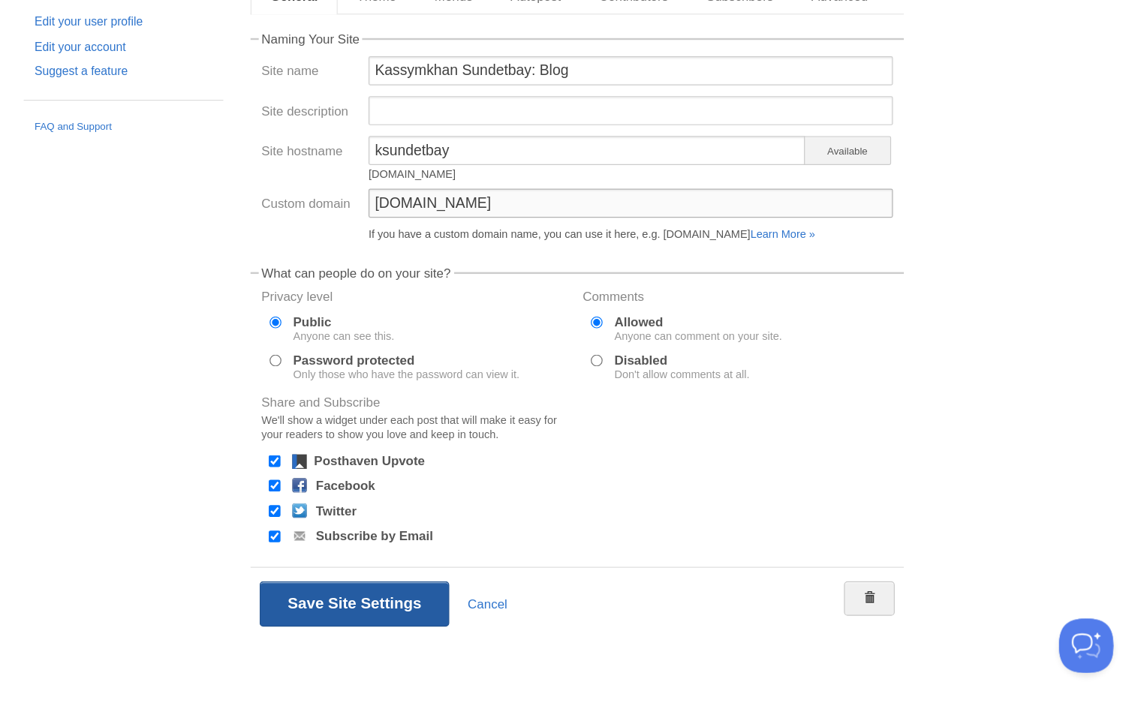
type input "[DOMAIN_NAME]"
click at [399, 603] on button "Save Site Settings" at bounding box center [477, 622] width 157 height 38
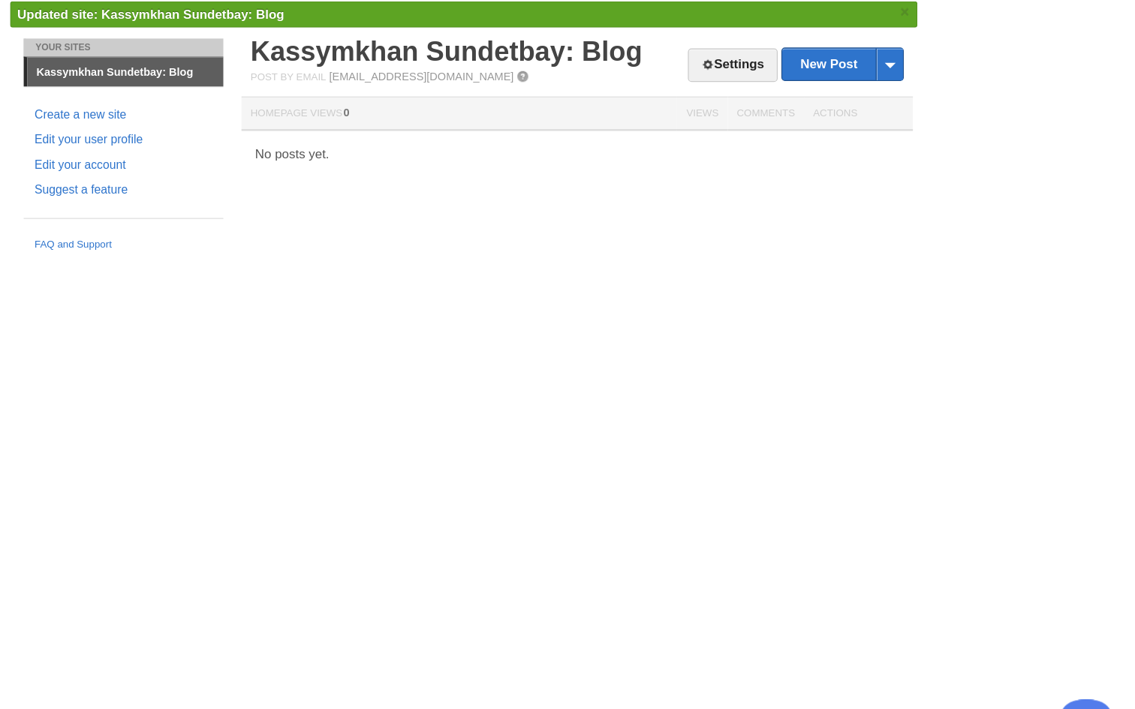
click at [288, 270] on html "Dashboard Logout Updated site: × Updated site: × Updated site: × Updated site: …" at bounding box center [567, 135] width 1135 height 270
click at [391, 86] on link "Kassymkhan Sundetbay: Blog" at bounding box center [553, 98] width 324 height 25
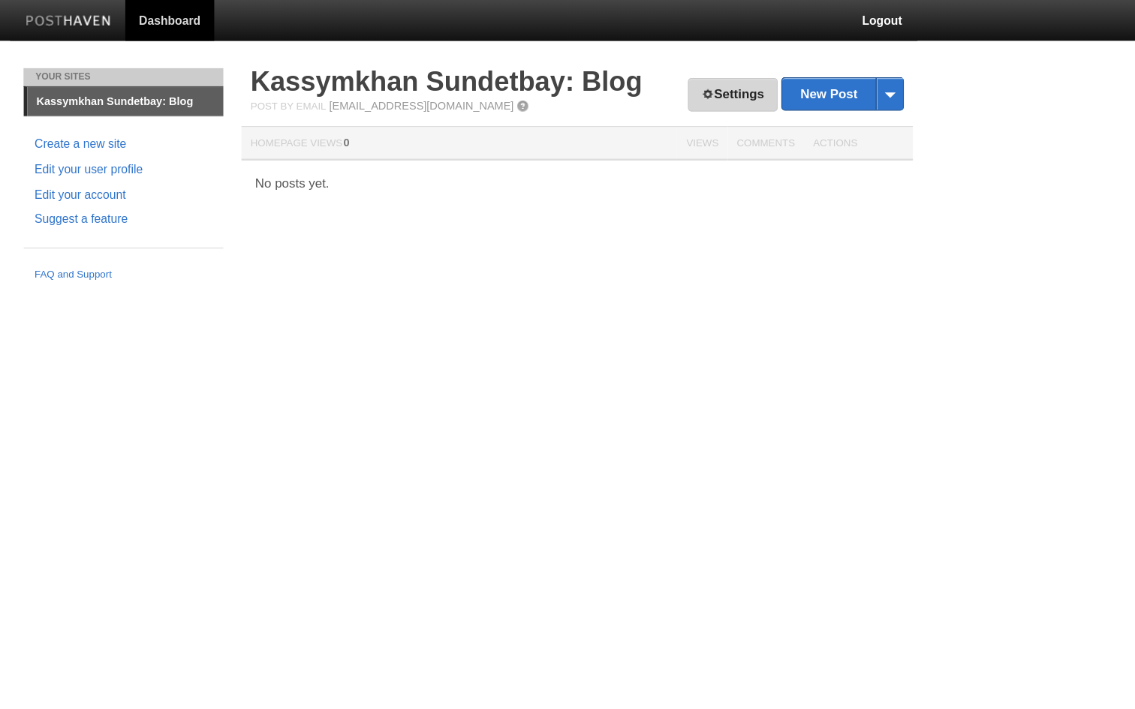
click at [753, 75] on link "Settings" at bounding box center [790, 79] width 74 height 28
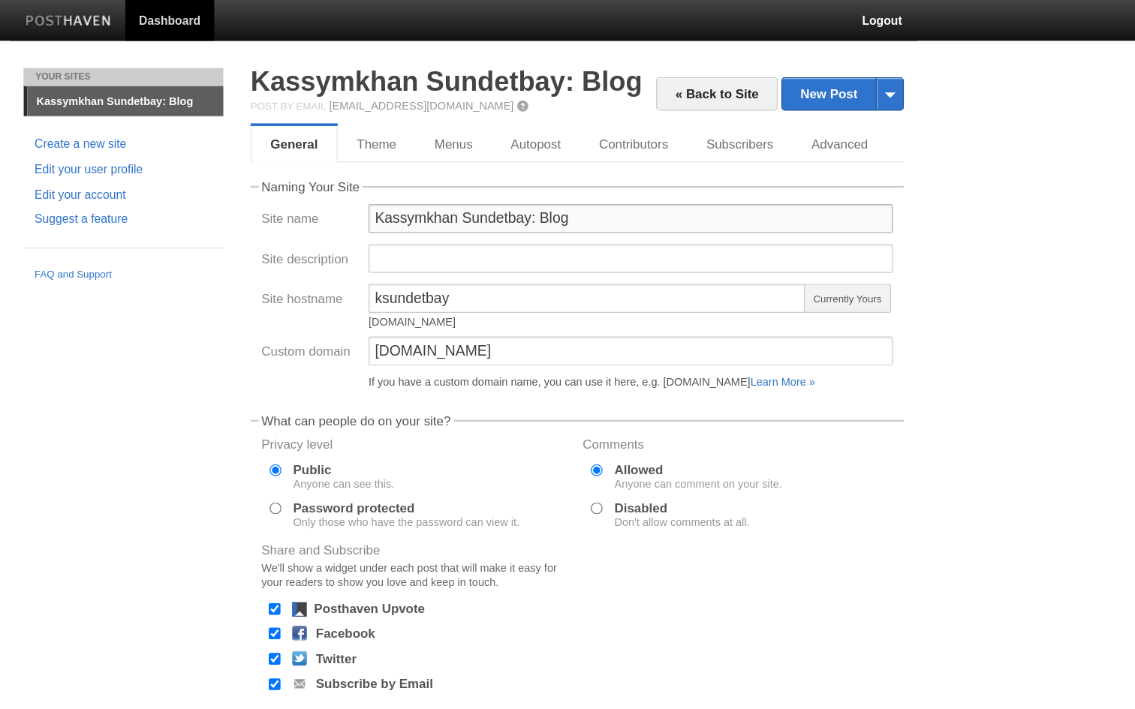
drag, startPoint x: 442, startPoint y: 179, endPoint x: 209, endPoint y: 166, distance: 233.0
click at [391, 165] on fieldset "Naming Your Site Site name Kassymkhan Sundetbay: Blog Site description Site hos…" at bounding box center [661, 238] width 540 height 179
drag, startPoint x: 376, startPoint y: 190, endPoint x: 342, endPoint y: 182, distance: 35.3
click at [489, 182] on input "Blog" at bounding box center [706, 181] width 434 height 24
type input "B"
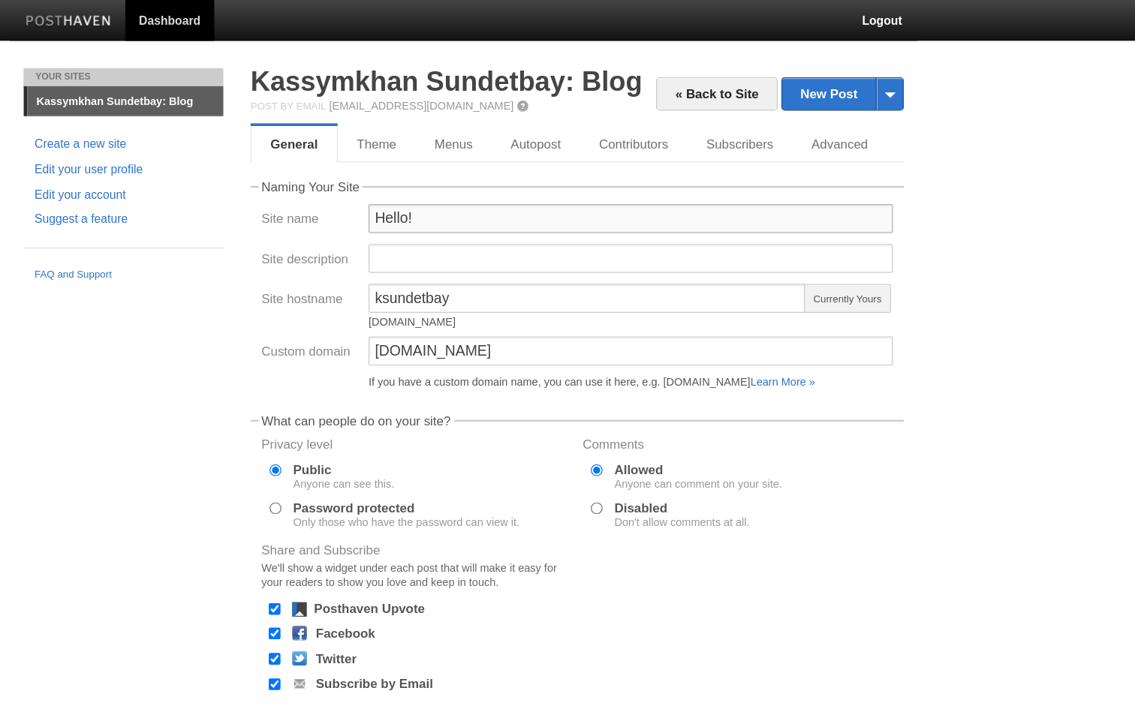
type input "Hello!"
drag, startPoint x: 371, startPoint y: 251, endPoint x: 238, endPoint y: 247, distance: 132.9
click at [396, 248] on div "Site hostname ksundetbay [DOMAIN_NAME] Currently Yours" at bounding box center [661, 257] width 531 height 44
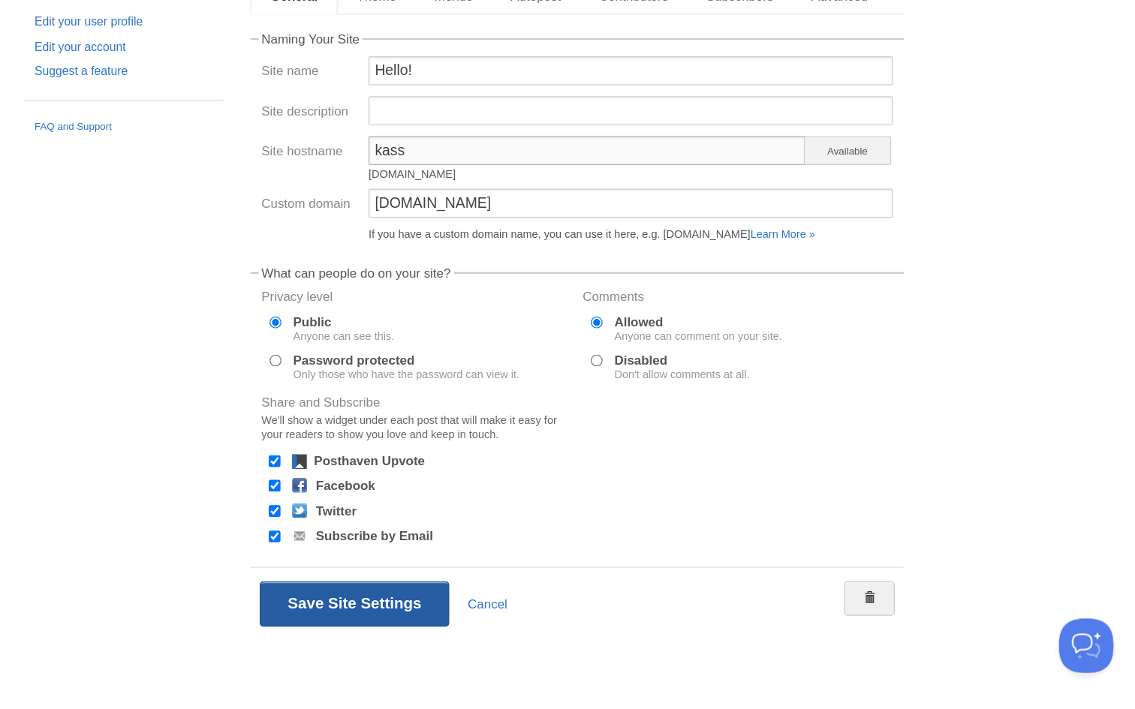
type input "kass"
click at [399, 603] on button "Save Site Settings" at bounding box center [477, 622] width 157 height 38
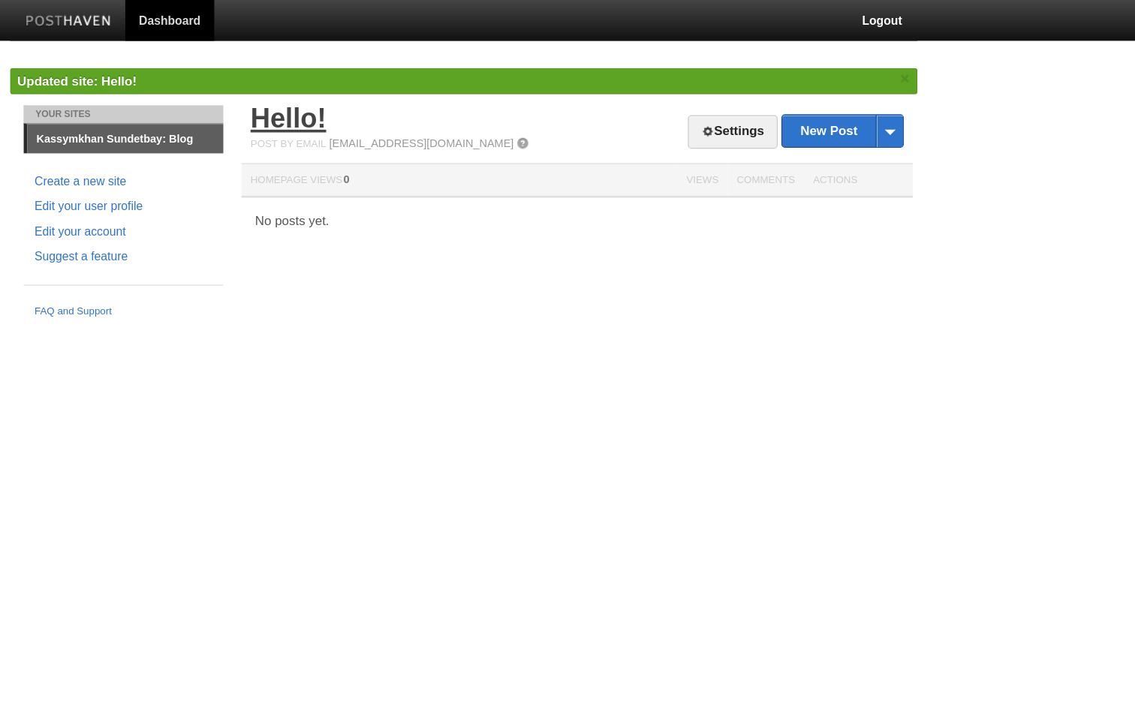
click at [391, 104] on link "Hello!" at bounding box center [422, 98] width 62 height 25
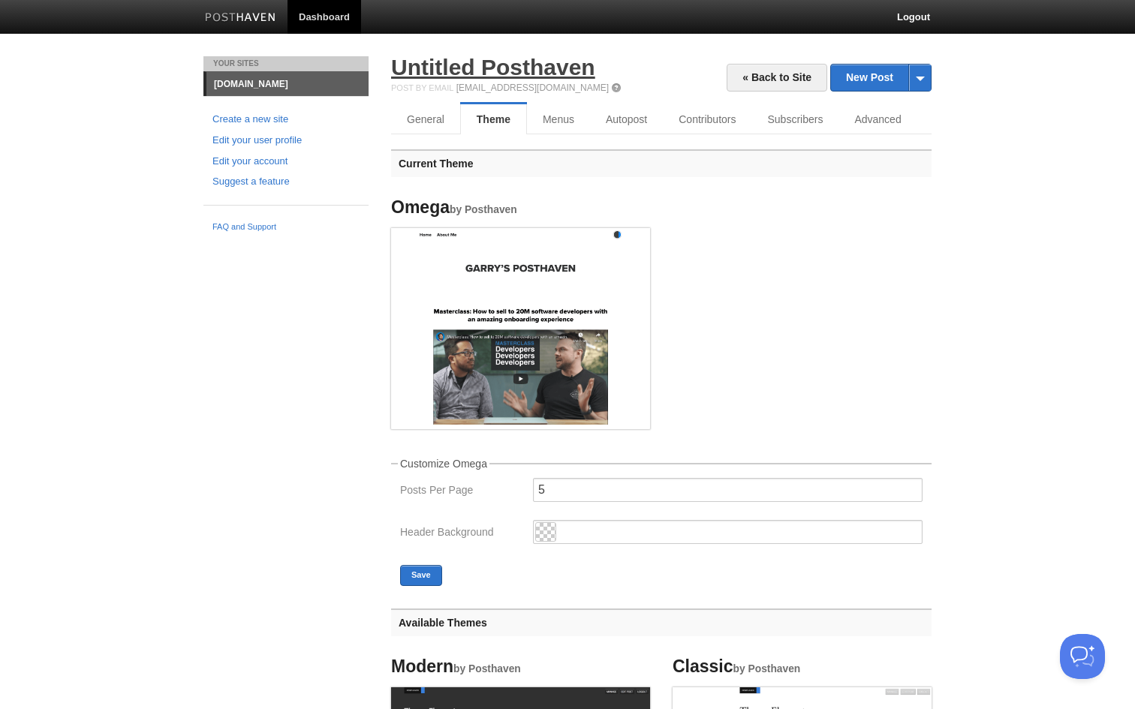
click at [432, 74] on link "Untitled Posthaven" at bounding box center [493, 67] width 204 height 25
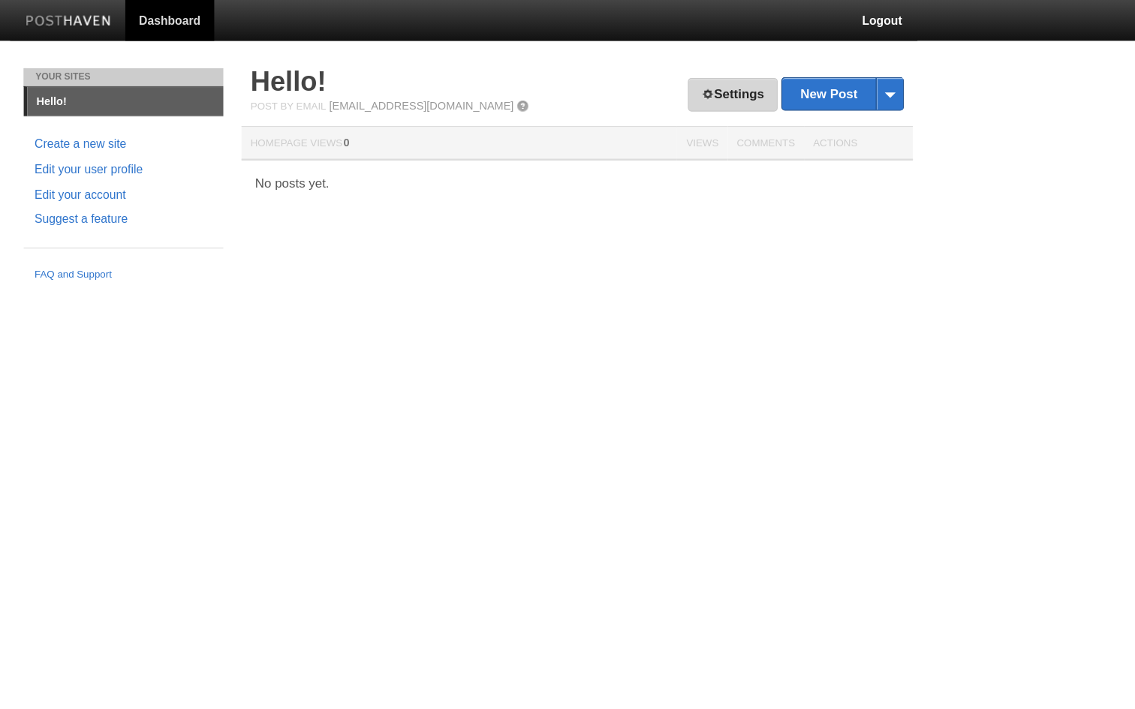
click at [753, 82] on link "Settings" at bounding box center [790, 79] width 74 height 28
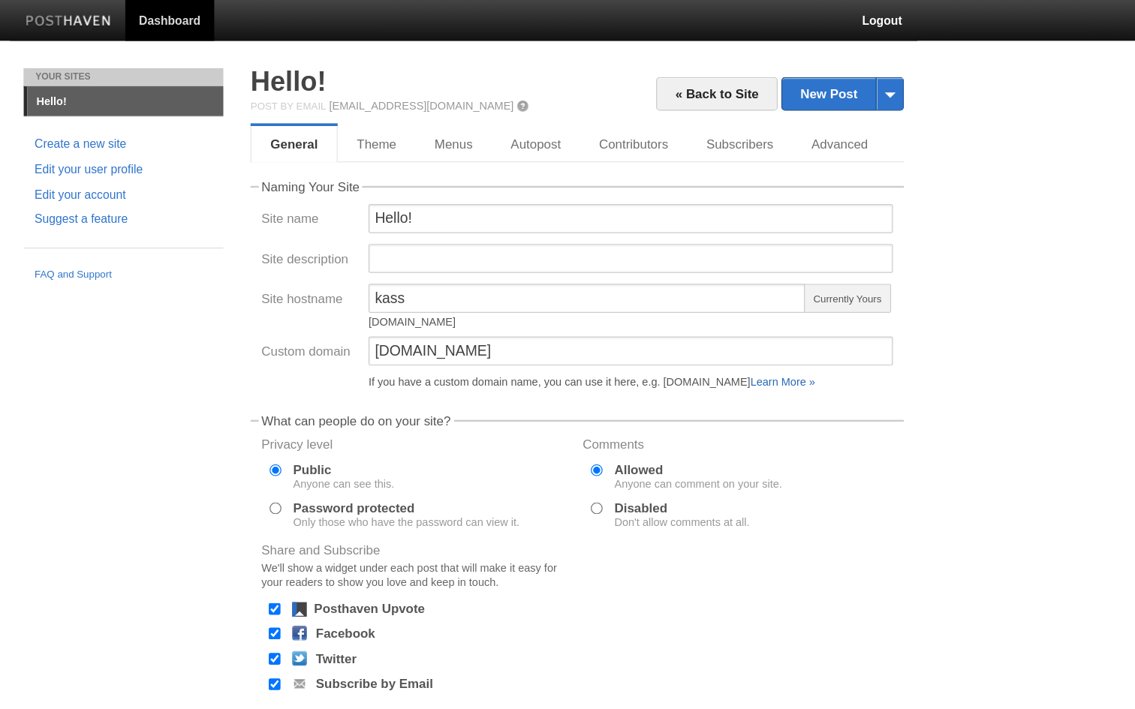
click at [805, 313] on link "Learn More »" at bounding box center [831, 316] width 53 height 11
drag, startPoint x: 338, startPoint y: 291, endPoint x: 297, endPoint y: 288, distance: 40.6
click at [396, 288] on div "Custom domain blog.ksundetbay.com If you have a custom domain name, you can use…" at bounding box center [661, 303] width 531 height 50
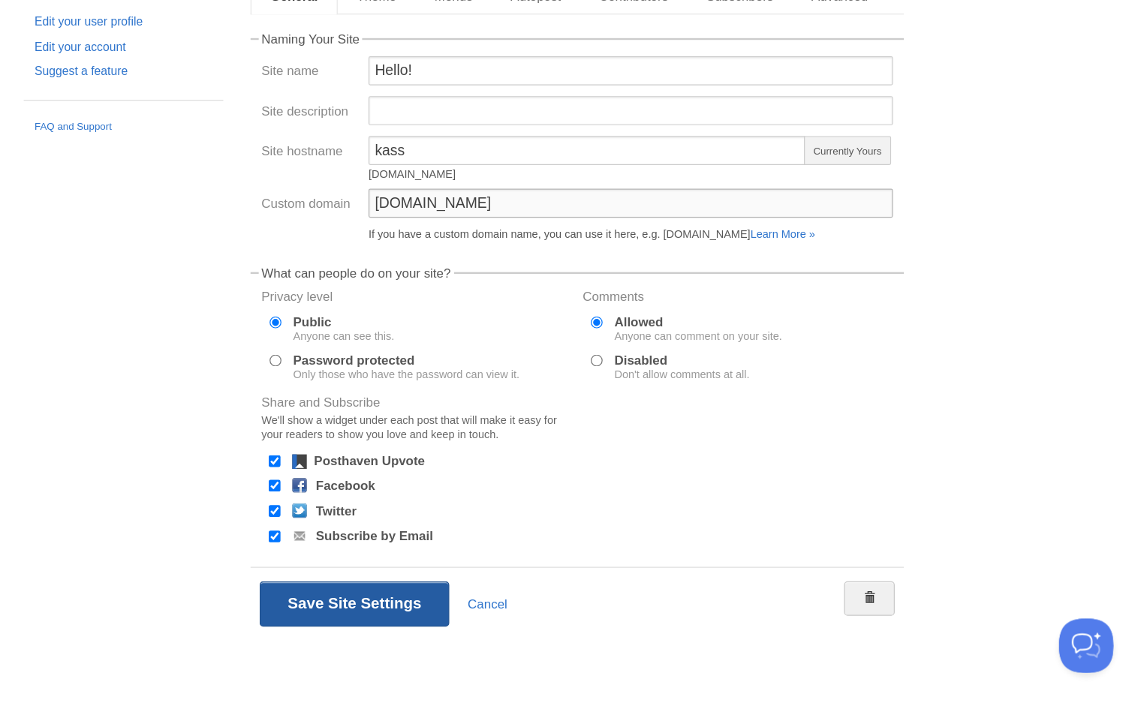
type input "ksundetbay.com"
click at [399, 603] on button "Save Site Settings" at bounding box center [477, 622] width 157 height 38
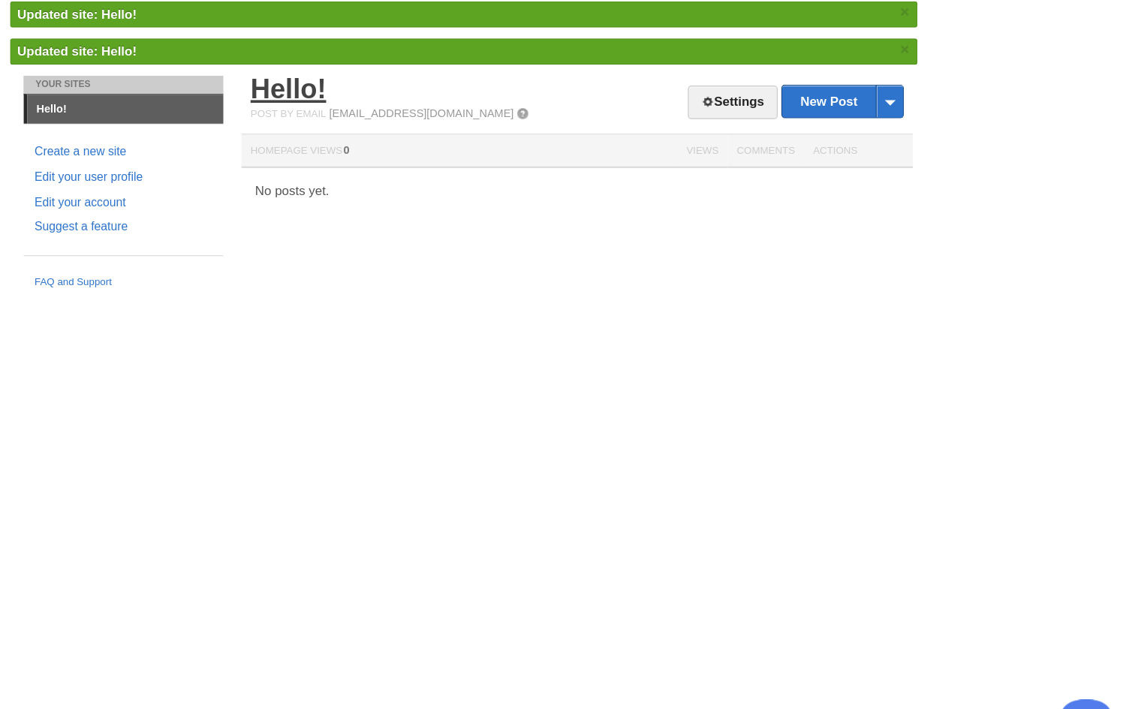
click at [391, 116] on link "Hello!" at bounding box center [422, 128] width 62 height 25
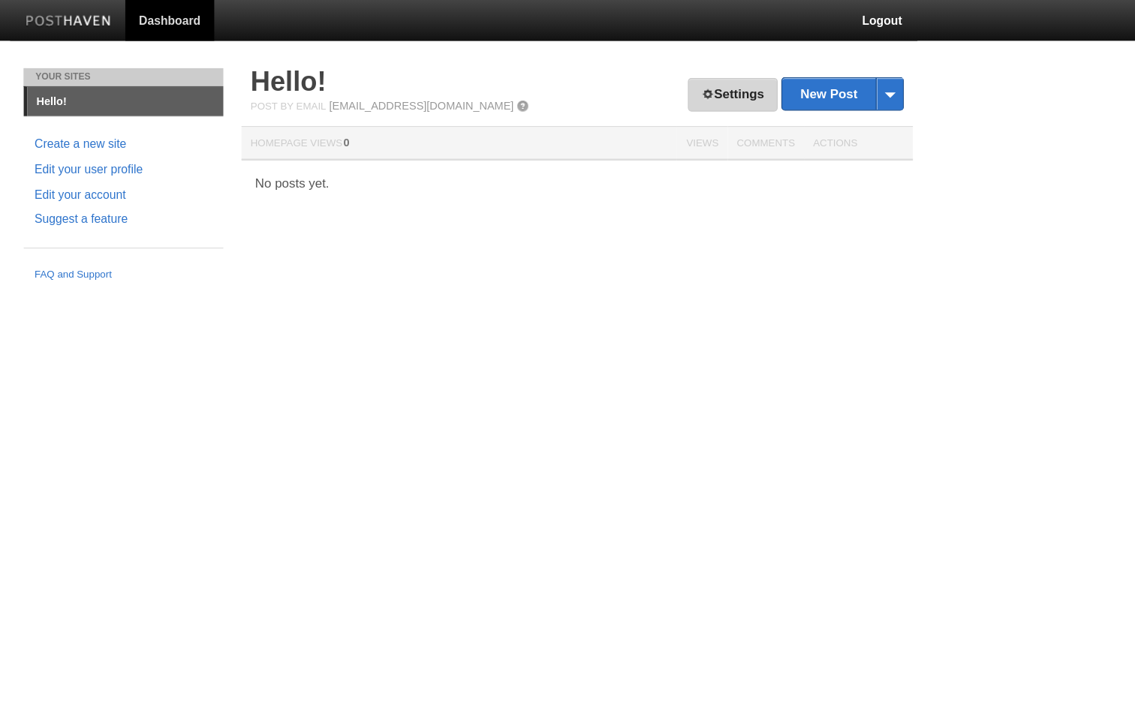
click at [753, 72] on link "Settings" at bounding box center [790, 79] width 74 height 28
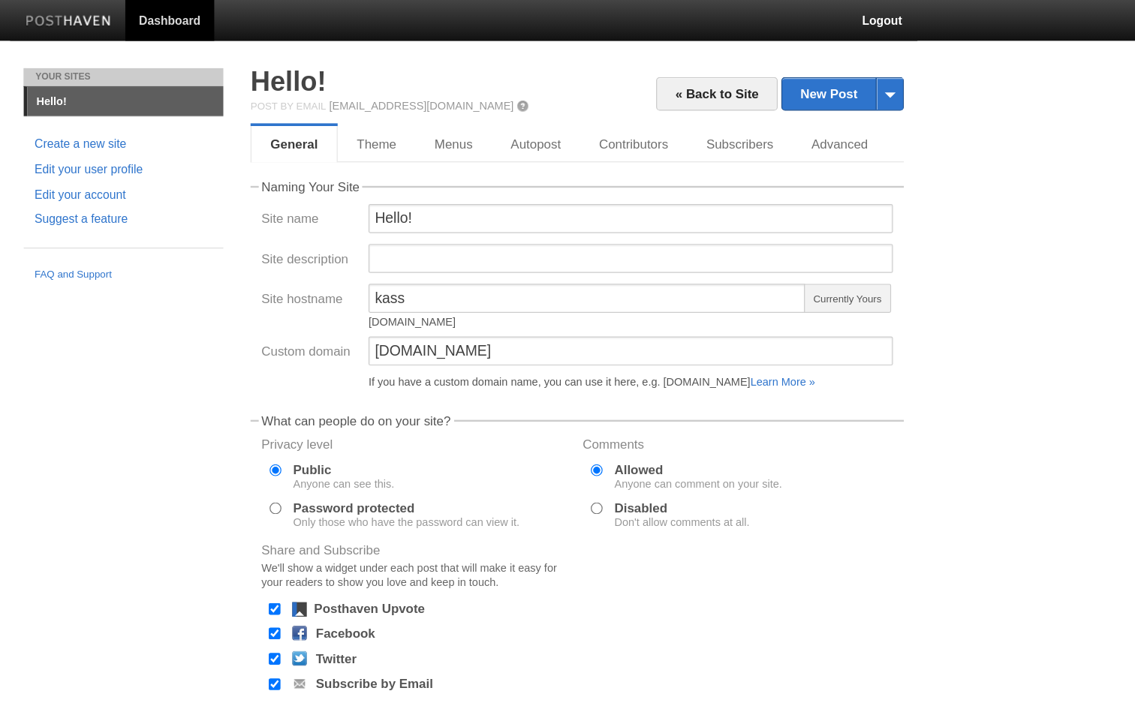
drag, startPoint x: 402, startPoint y: 263, endPoint x: 305, endPoint y: 265, distance: 96.8
click at [489, 265] on div "[DOMAIN_NAME]" at bounding box center [670, 266] width 362 height 9
copy div "[DOMAIN_NAME]"
click at [489, 293] on input "ksundetbay.com" at bounding box center [706, 290] width 434 height 24
type input "[DOMAIN_NAME]"
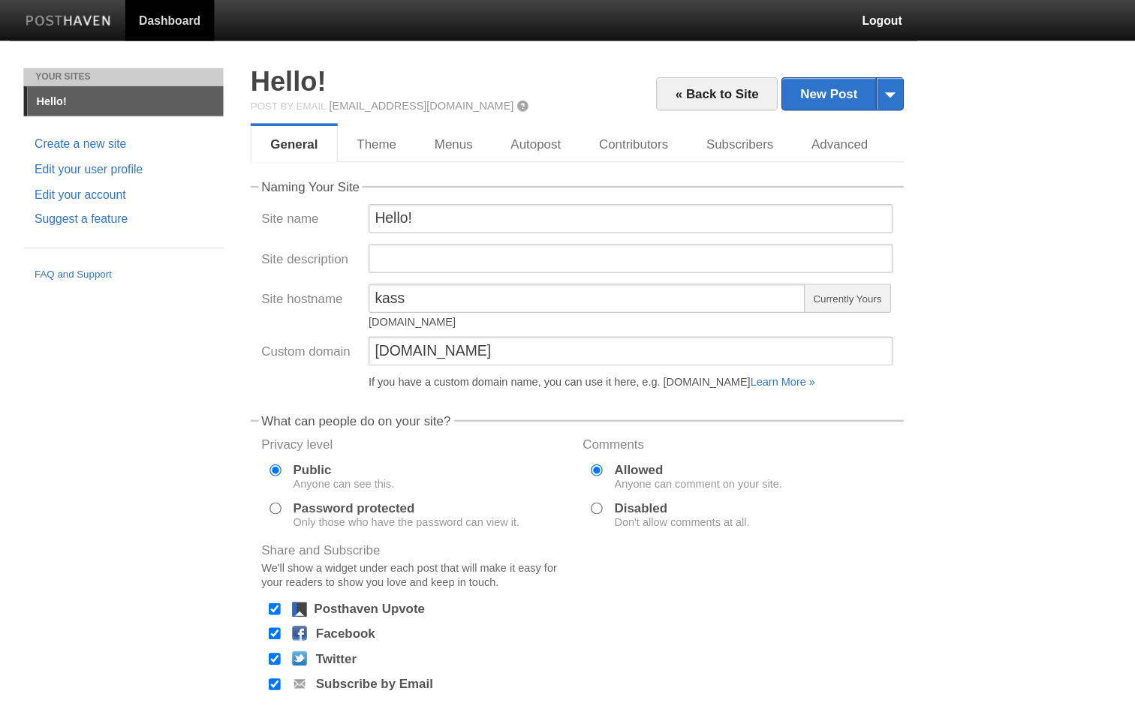
drag, startPoint x: 399, startPoint y: 265, endPoint x: 305, endPoint y: 265, distance: 93.1
click at [489, 265] on div "[DOMAIN_NAME]" at bounding box center [670, 266] width 362 height 9
copy div "[DOMAIN_NAME]"
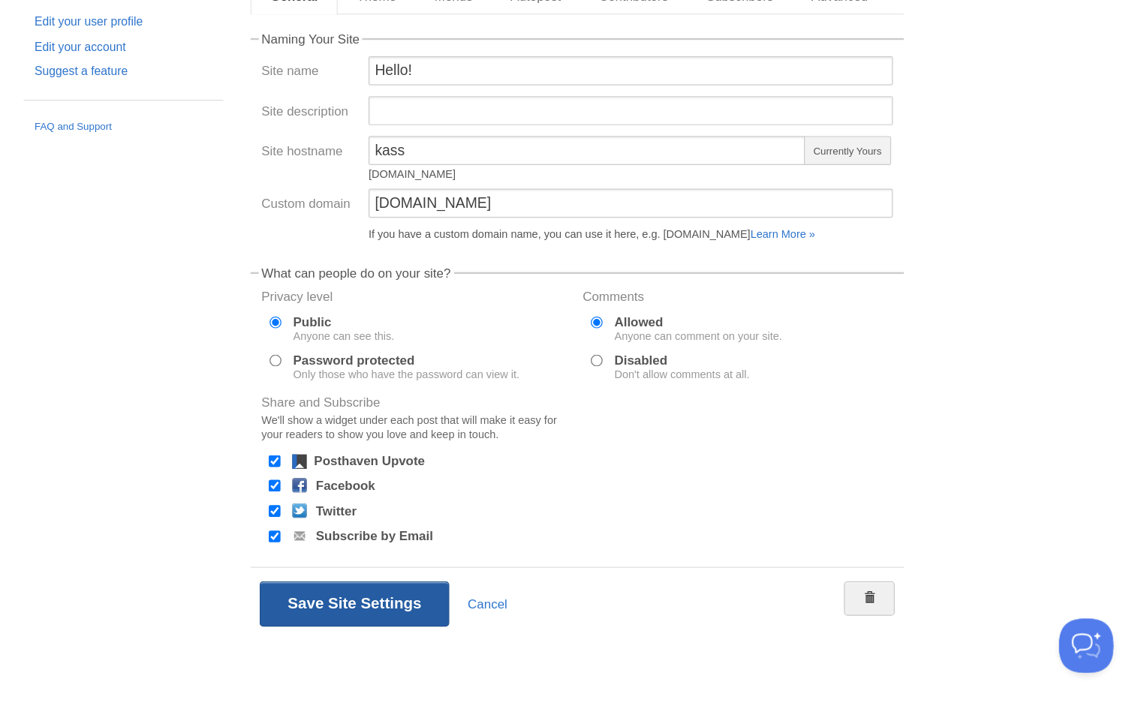
click at [399, 603] on button "Save Site Settings" at bounding box center [477, 622] width 157 height 38
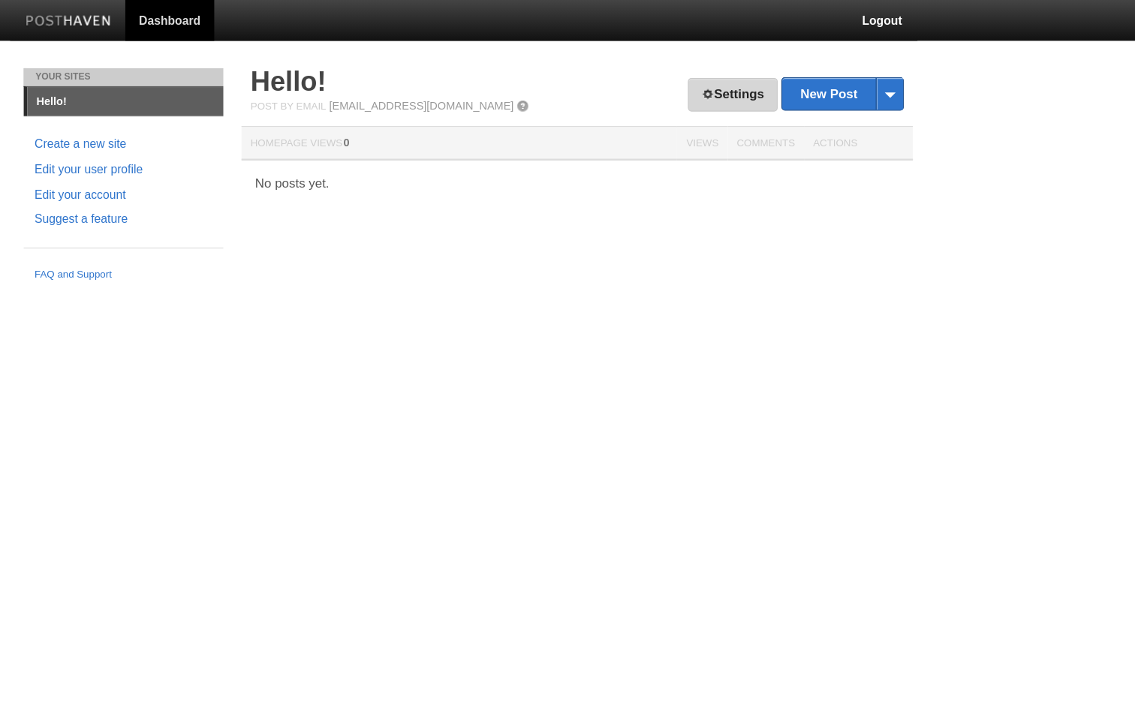
click at [753, 79] on link "Settings" at bounding box center [790, 79] width 74 height 28
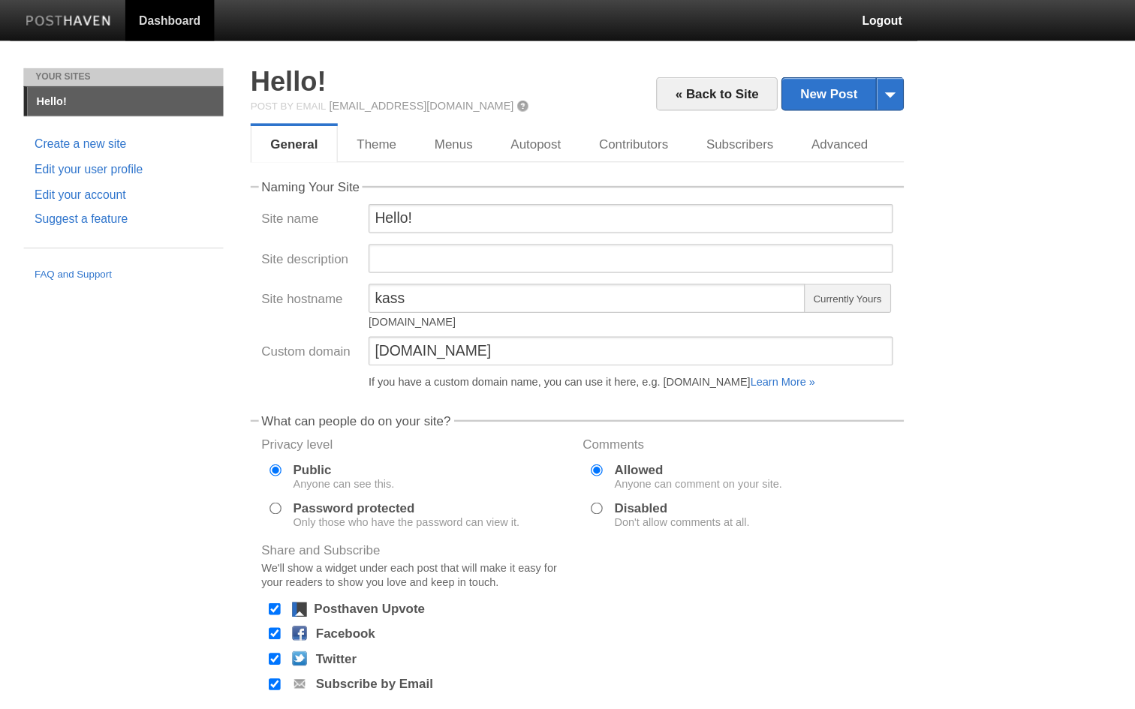
drag, startPoint x: 396, startPoint y: 264, endPoint x: 305, endPoint y: 263, distance: 90.1
click at [489, 264] on div "[DOMAIN_NAME]" at bounding box center [670, 266] width 362 height 9
copy div "[DOMAIN_NAME]"
